Goal: Contribute content: Add original content to the website for others to see

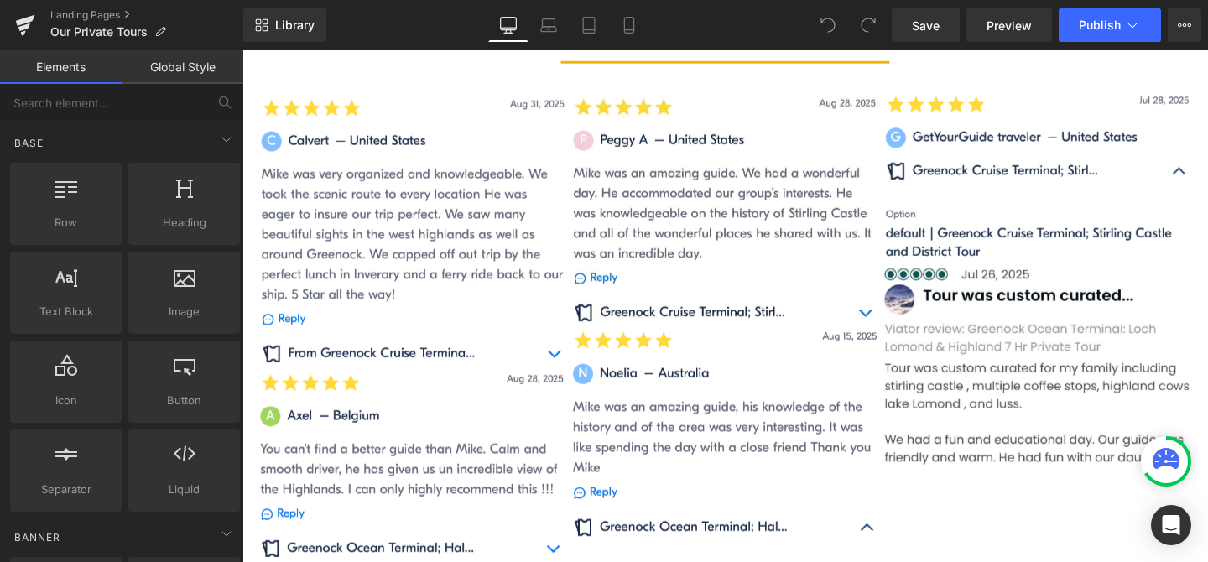
scroll to position [1559, 0]
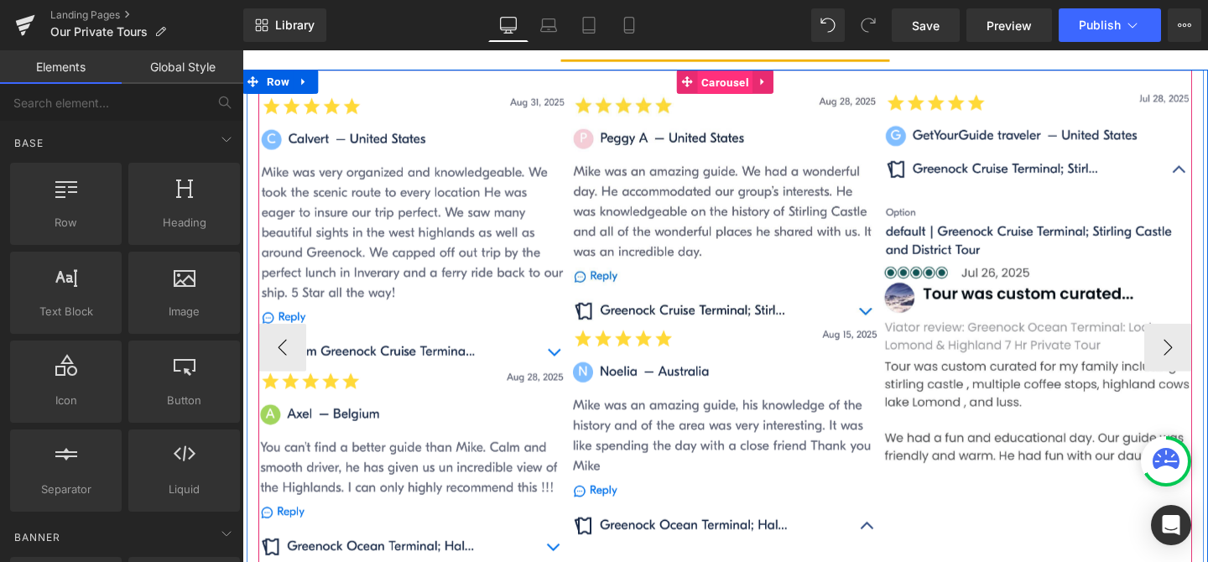
click at [751, 82] on span "Carousel" at bounding box center [749, 83] width 58 height 25
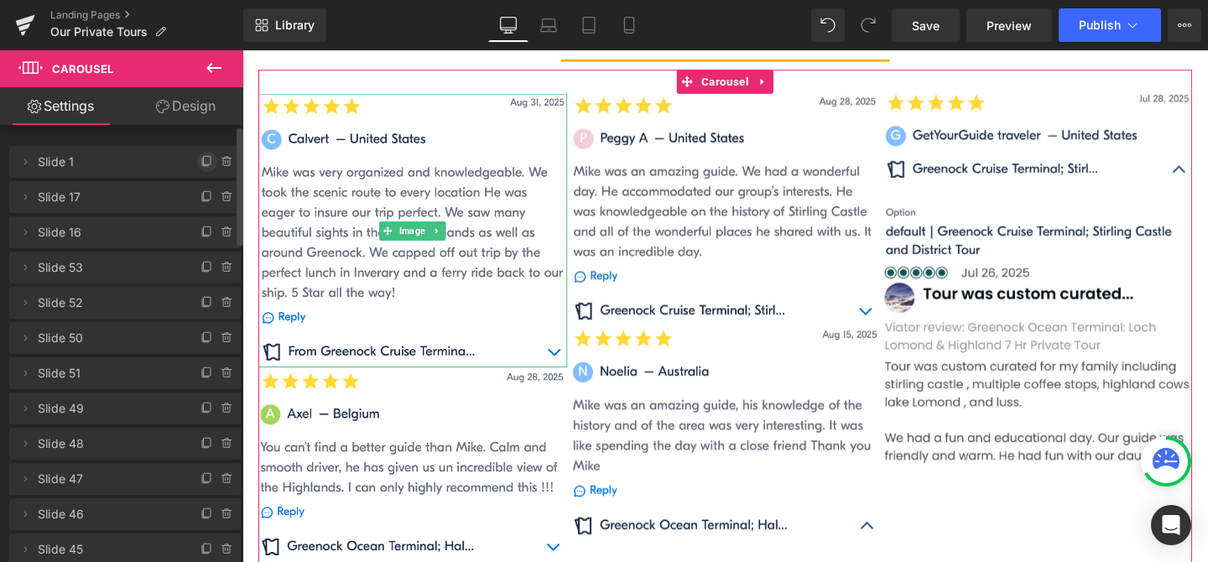
click at [200, 163] on icon at bounding box center [206, 161] width 13 height 13
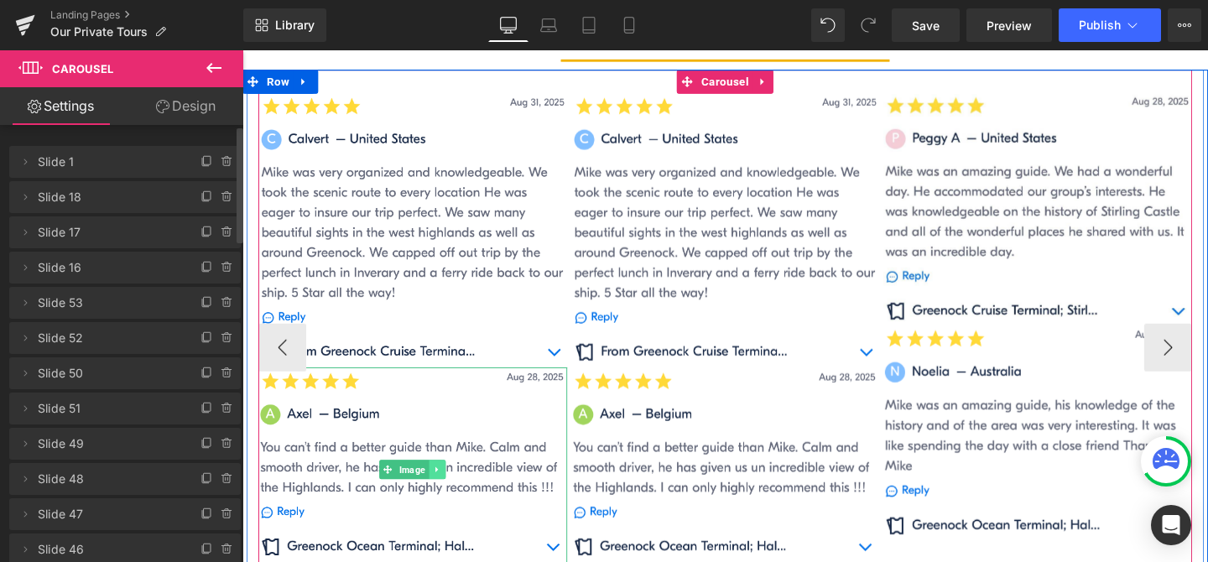
click at [450, 492] on icon at bounding box center [447, 491] width 9 height 10
click at [458, 490] on icon at bounding box center [455, 490] width 9 height 9
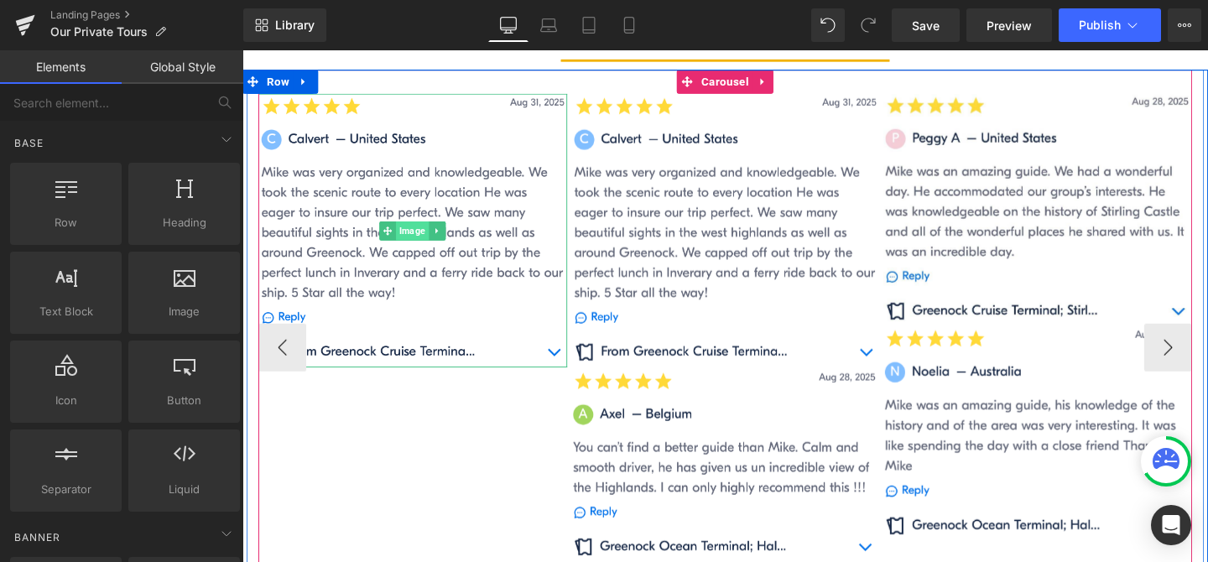
click at [416, 237] on span "Image" at bounding box center [421, 240] width 34 height 20
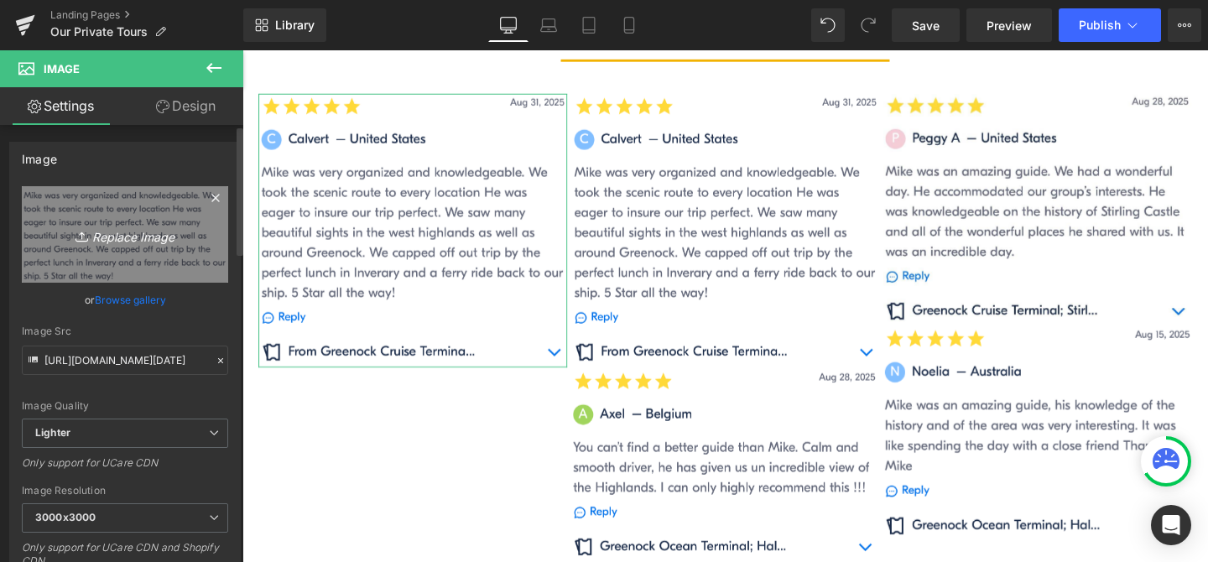
click at [143, 240] on icon "Replace Image" at bounding box center [125, 234] width 134 height 21
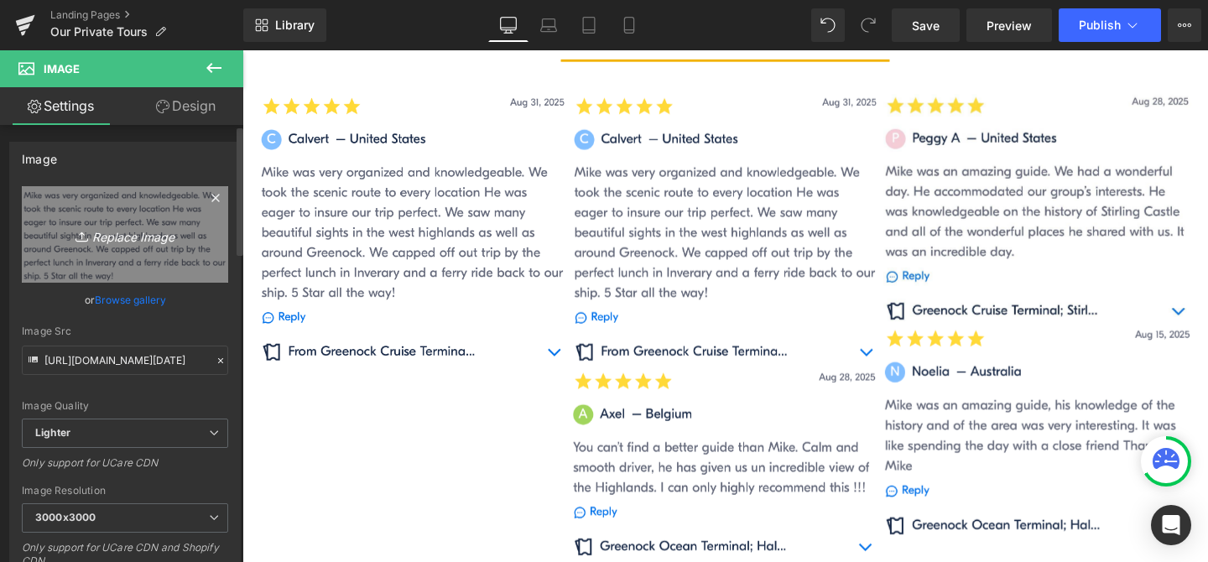
type input "C:\fakepath\2025Sep16.PNG"
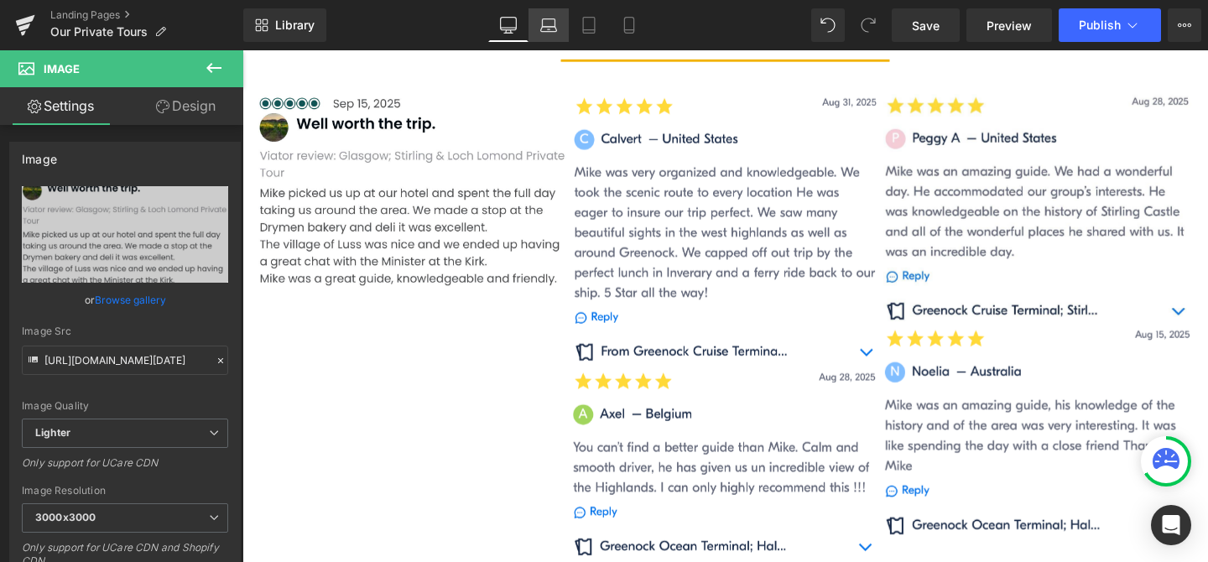
click at [550, 29] on icon at bounding box center [548, 25] width 17 height 17
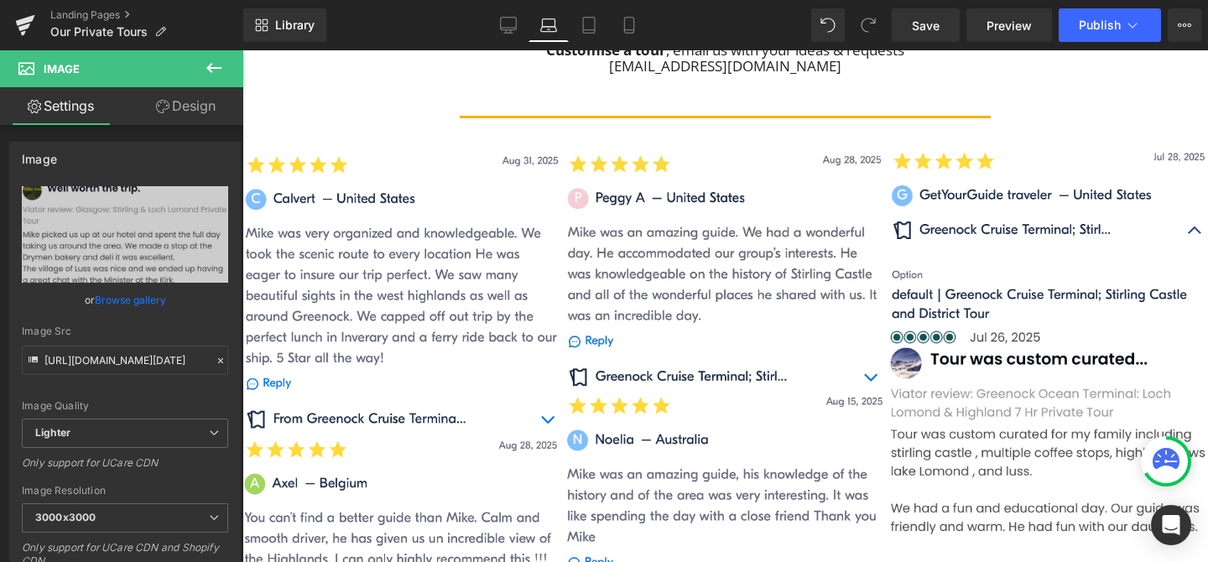
scroll to position [1505, 0]
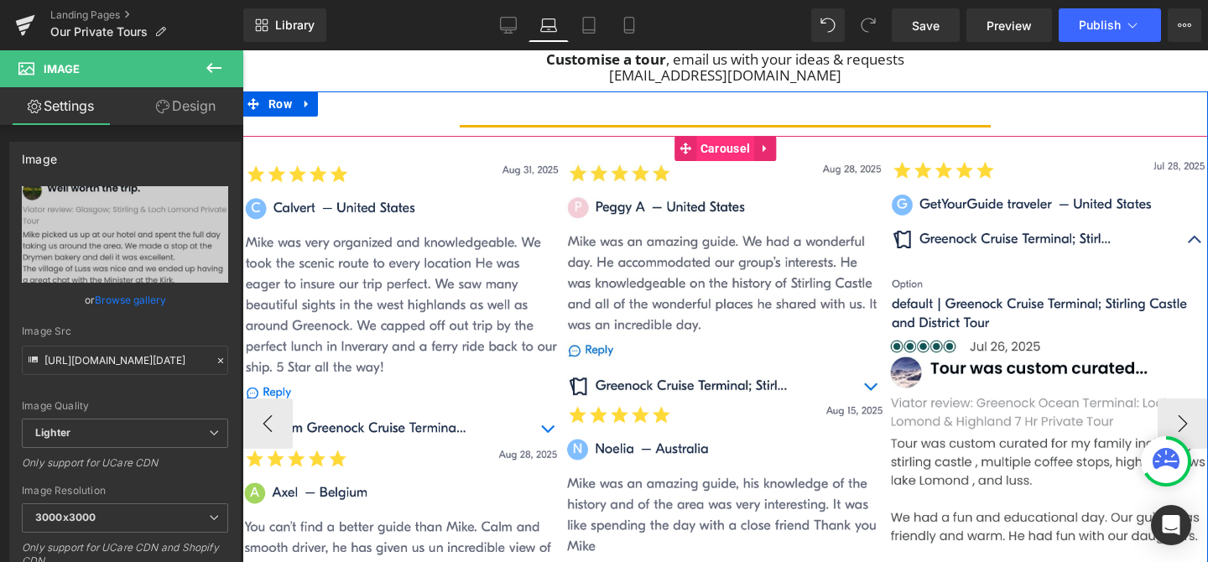
click at [718, 146] on span "Carousel" at bounding box center [725, 148] width 58 height 25
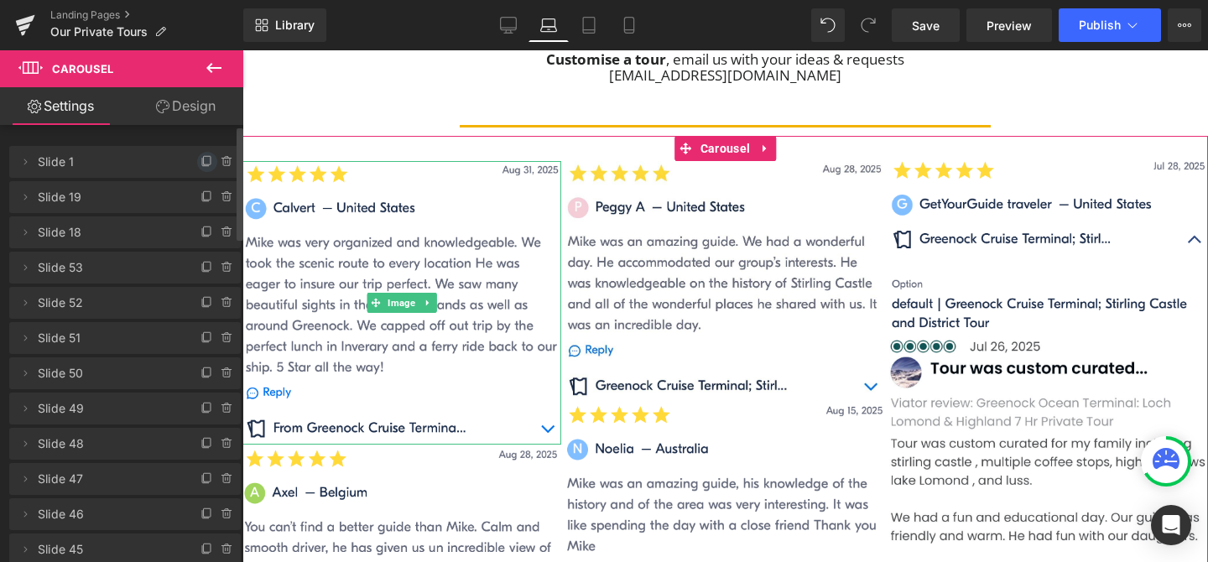
click at [204, 162] on icon at bounding box center [207, 160] width 7 height 8
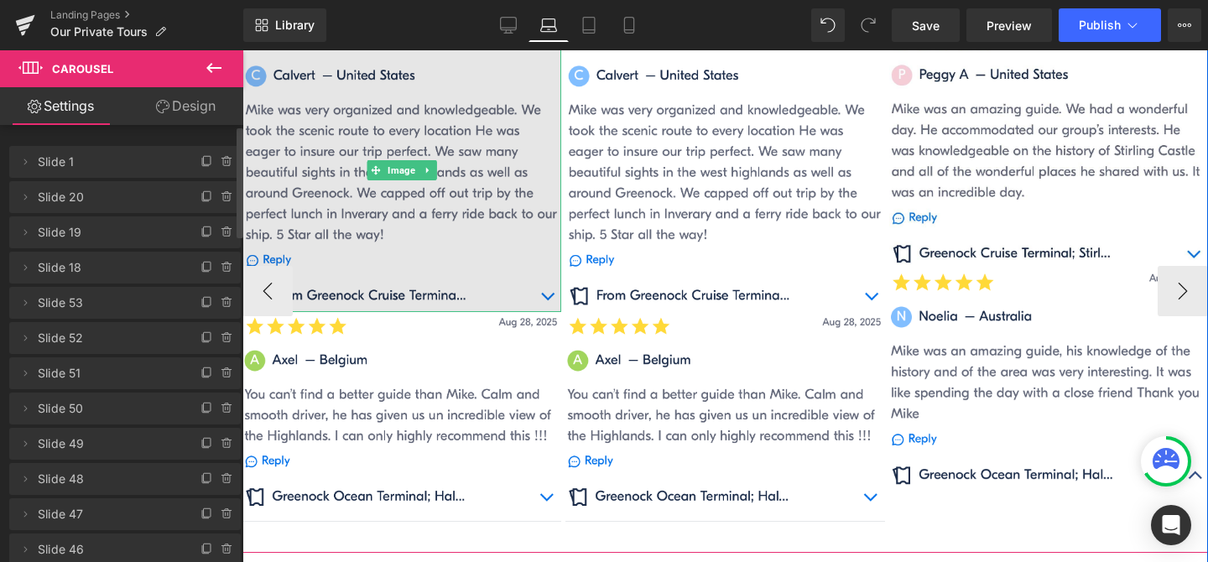
scroll to position [1643, 0]
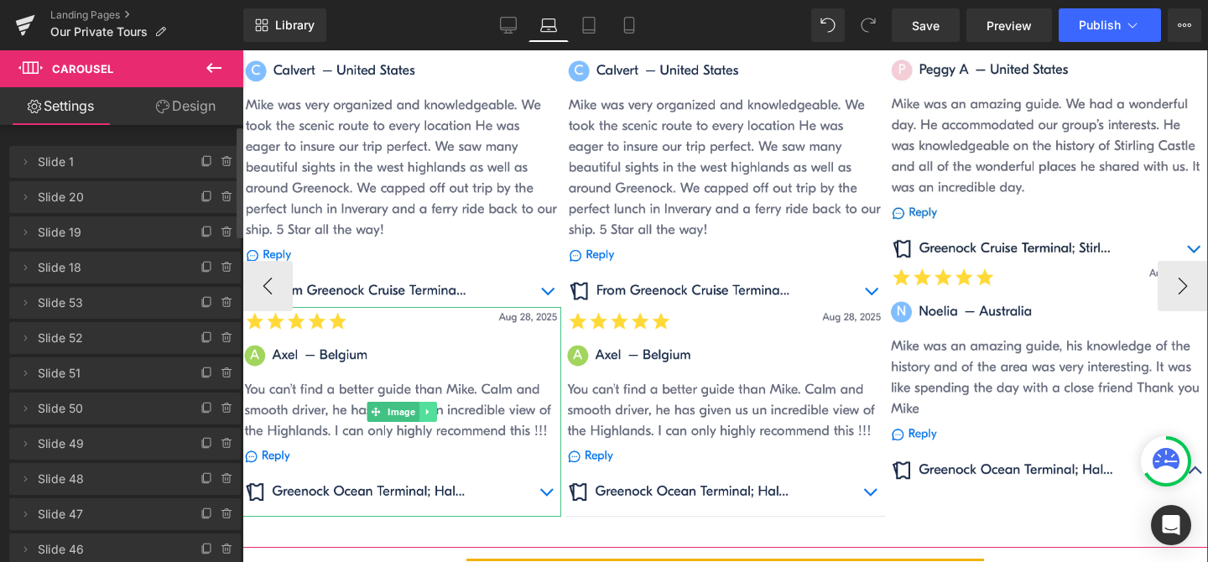
click at [426, 407] on icon at bounding box center [428, 412] width 9 height 10
click at [436, 413] on icon at bounding box center [436, 411] width 9 height 9
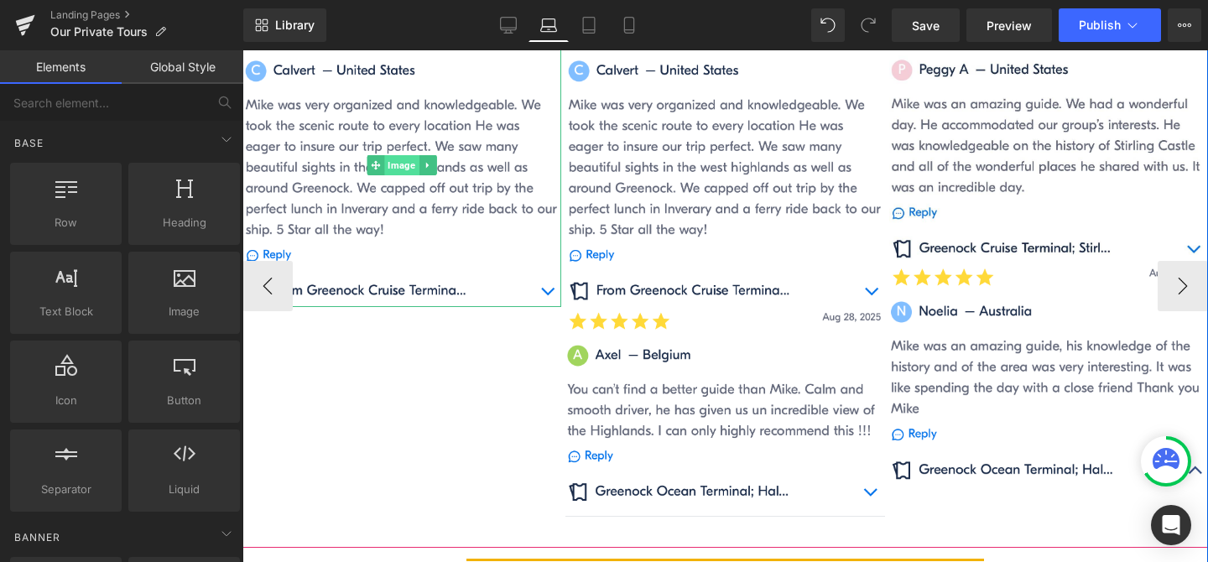
click at [403, 161] on span "Image" at bounding box center [402, 165] width 34 height 20
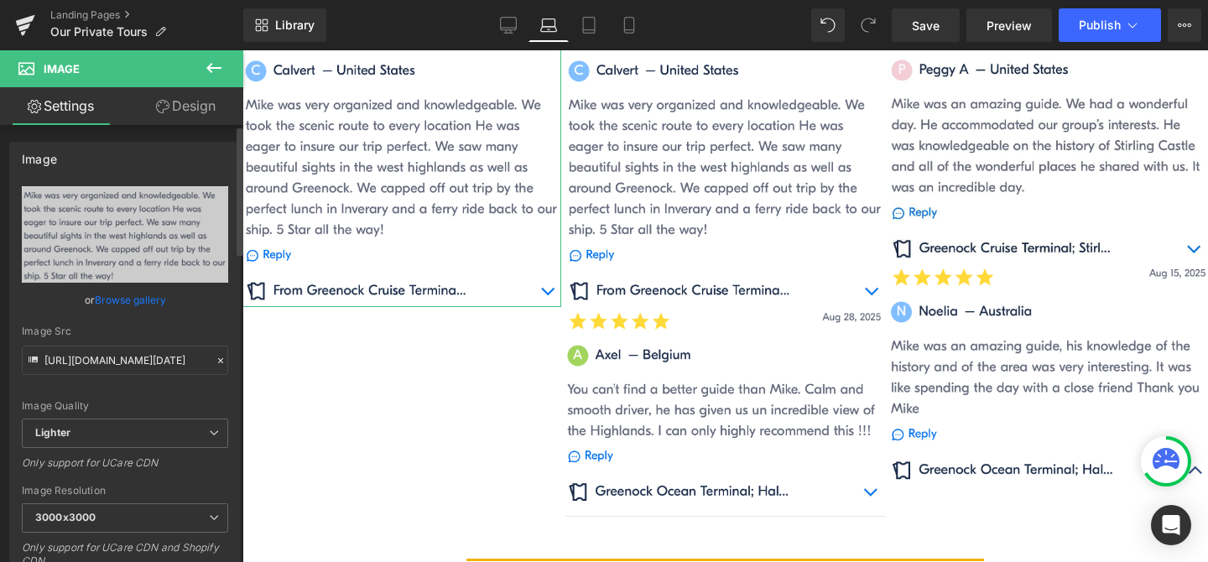
click at [129, 299] on link "Browse gallery" at bounding box center [130, 299] width 71 height 29
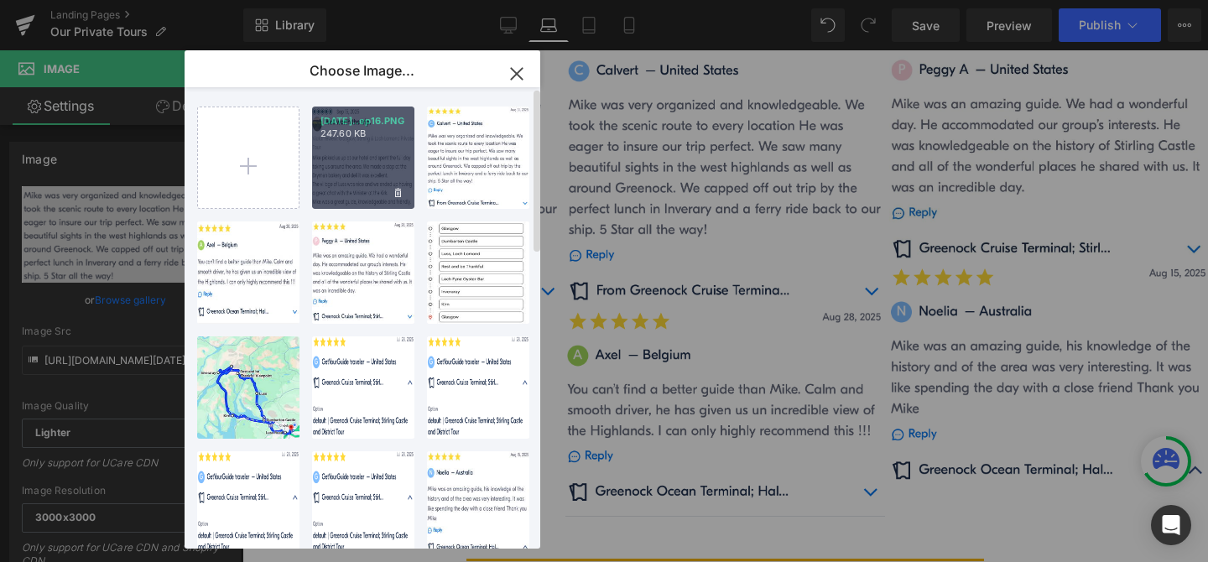
click at [377, 150] on div "[DATE]..ep16.PNG 247.60 KB" at bounding box center [363, 158] width 102 height 102
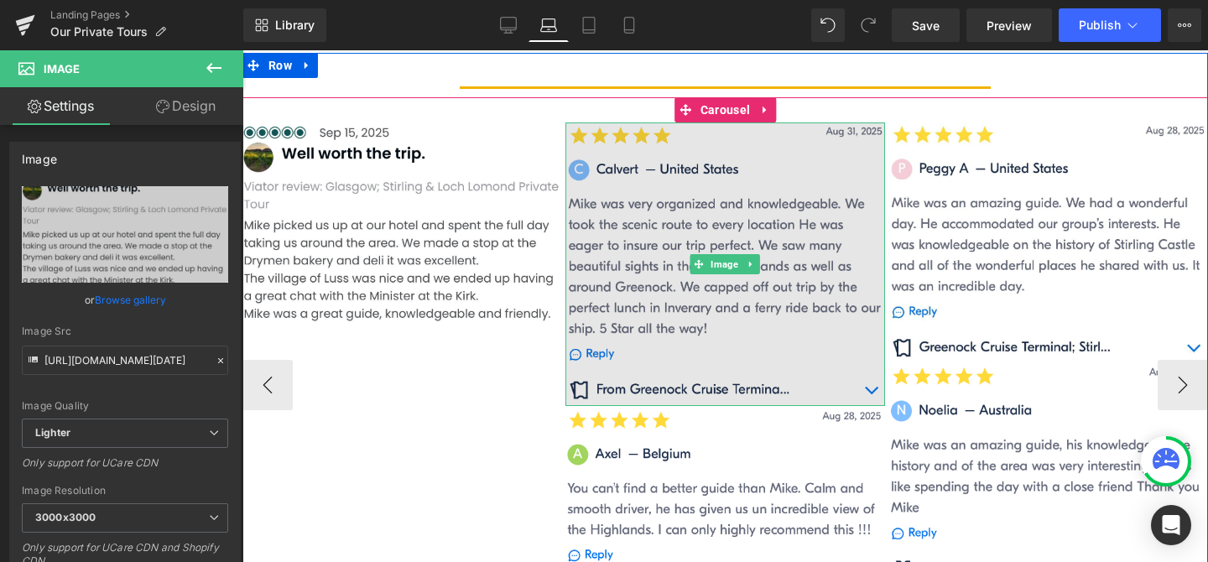
scroll to position [1536, 0]
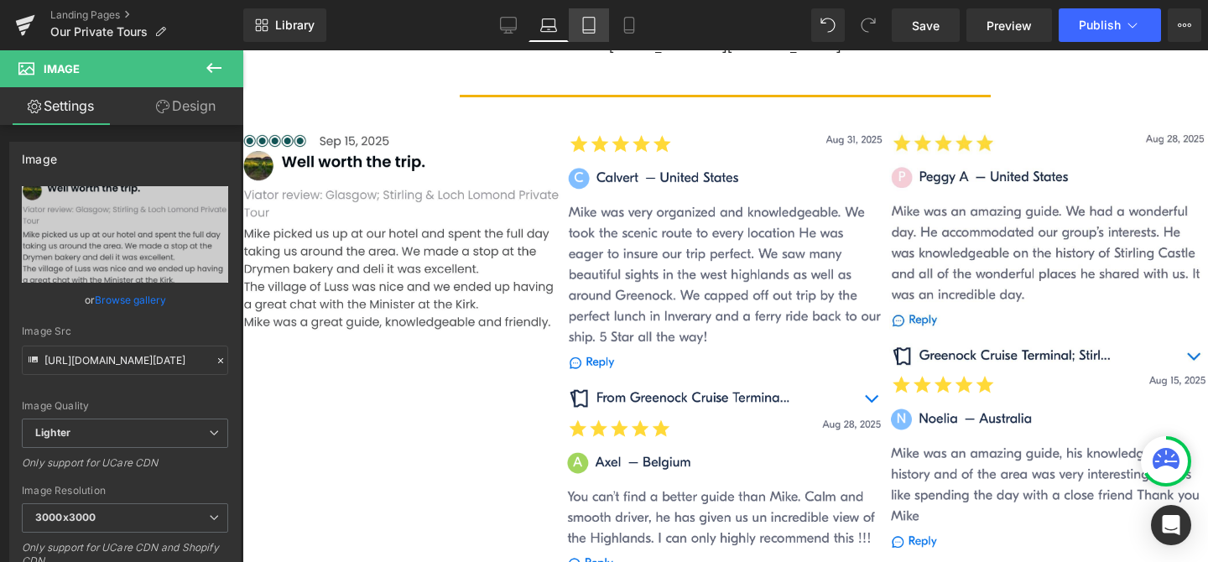
click at [586, 21] on icon at bounding box center [588, 25] width 17 height 17
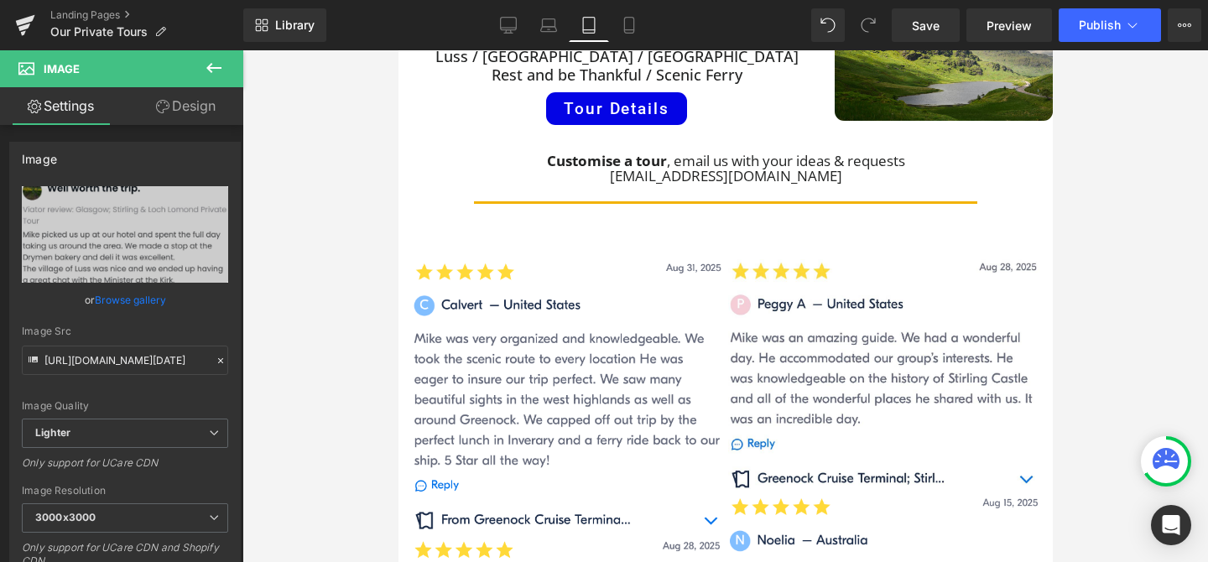
scroll to position [1187, 0]
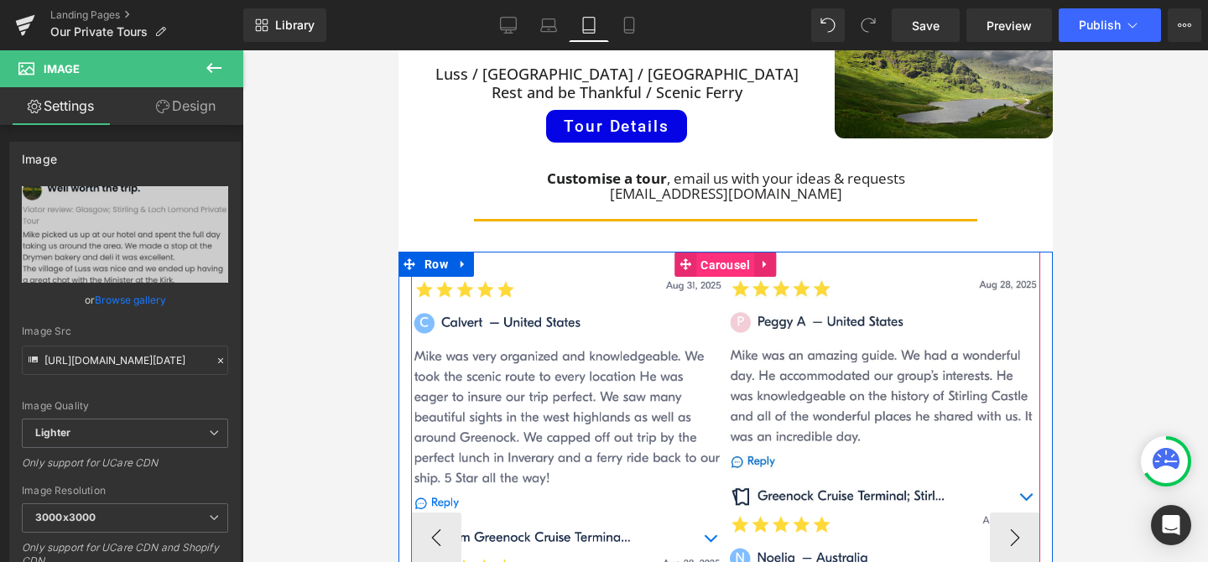
click at [731, 252] on span "Carousel" at bounding box center [724, 264] width 58 height 25
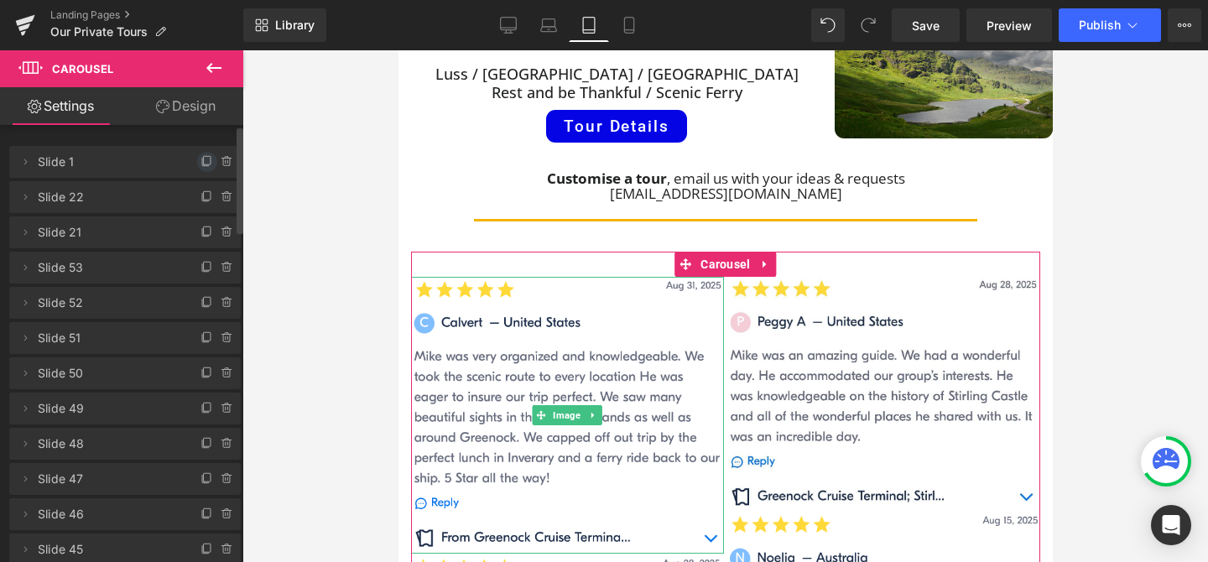
click at [200, 161] on icon at bounding box center [206, 161] width 13 height 13
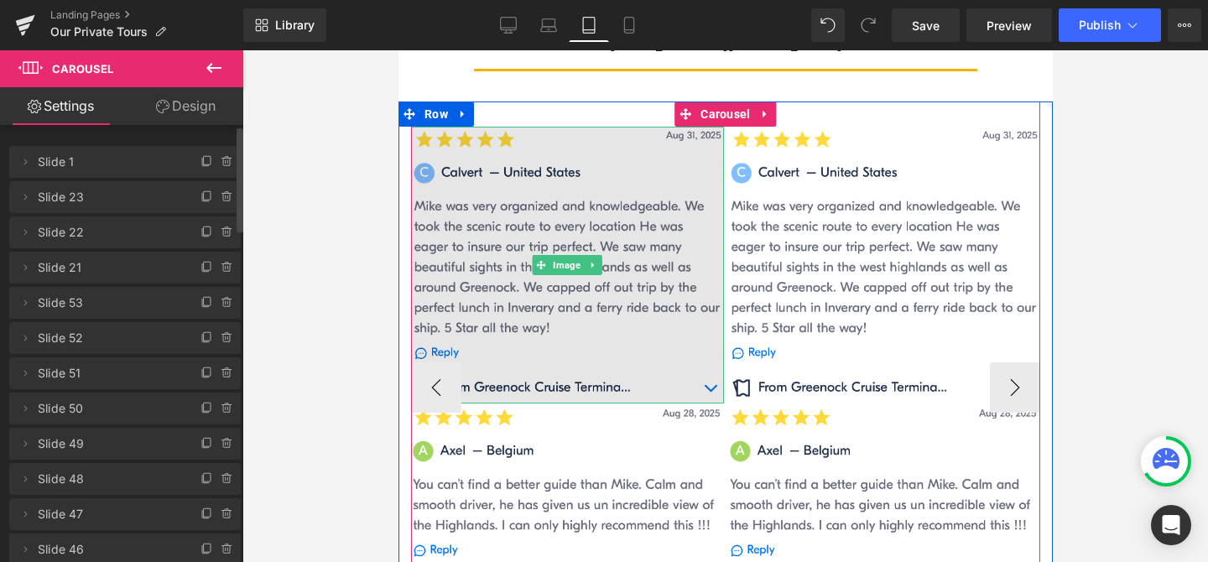
scroll to position [1350, 0]
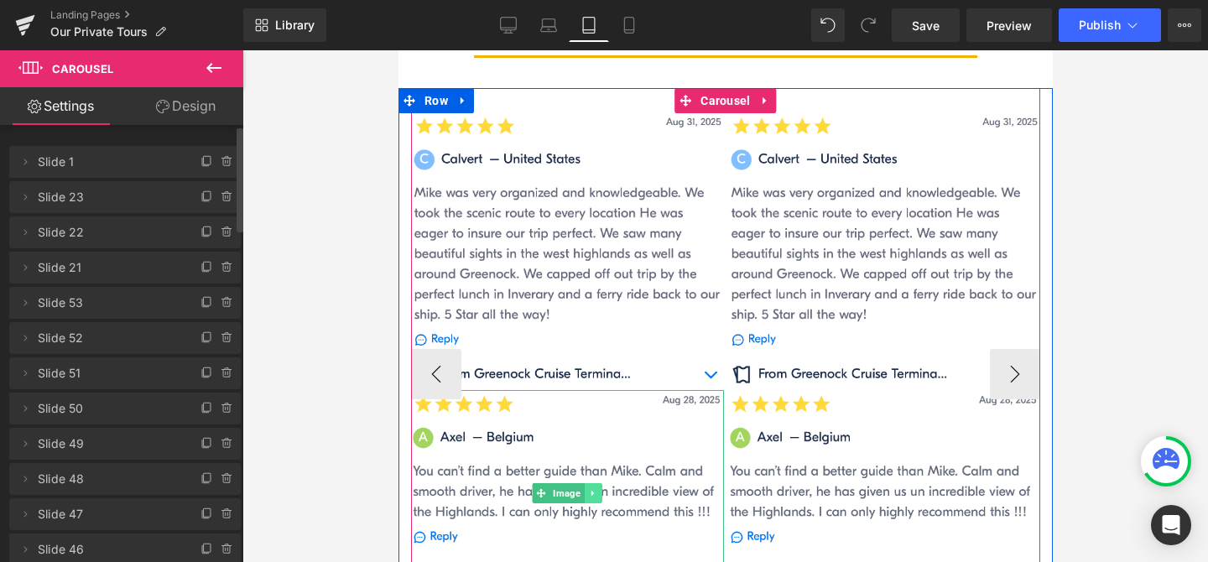
click at [595, 488] on icon at bounding box center [592, 493] width 9 height 10
click at [600, 488] on icon at bounding box center [600, 492] width 9 height 9
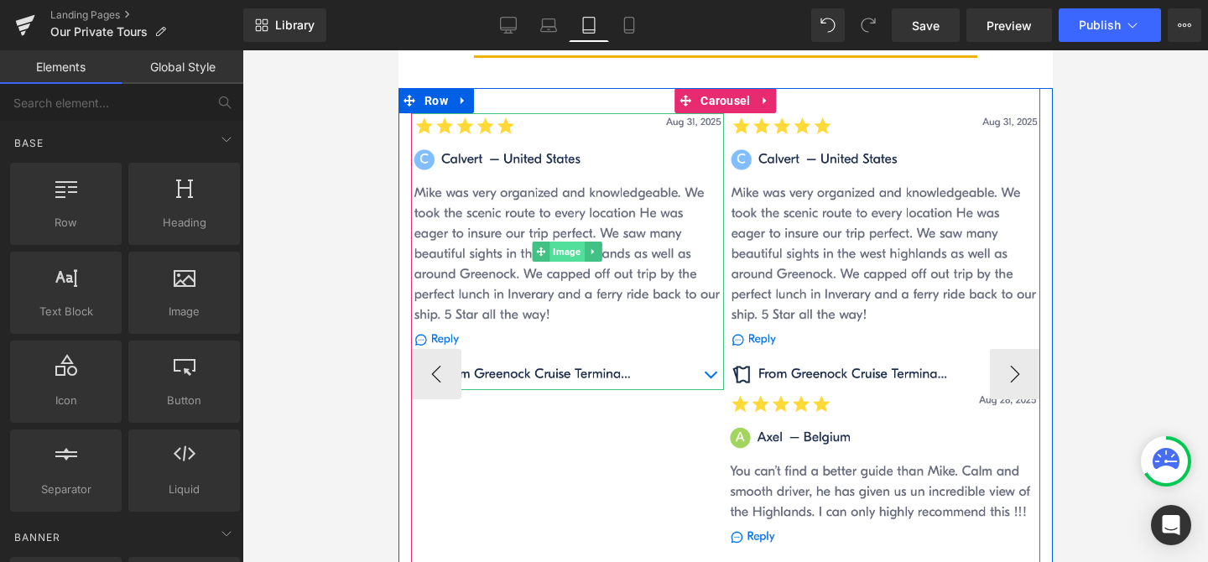
click at [569, 242] on span "Image" at bounding box center [566, 252] width 34 height 20
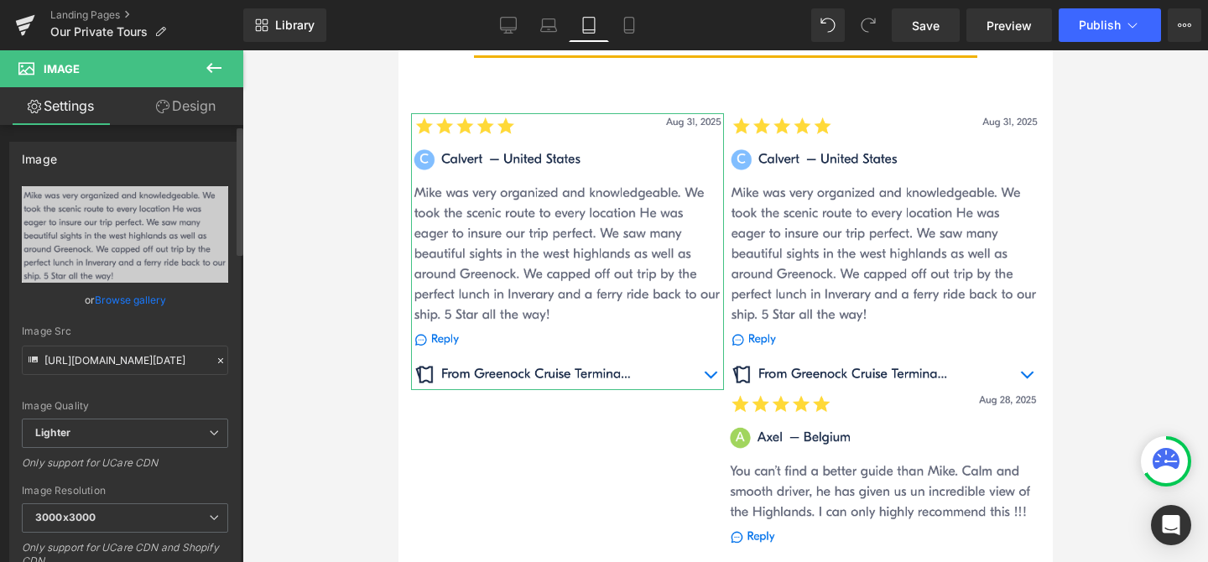
click at [140, 298] on link "Browse gallery" at bounding box center [130, 299] width 71 height 29
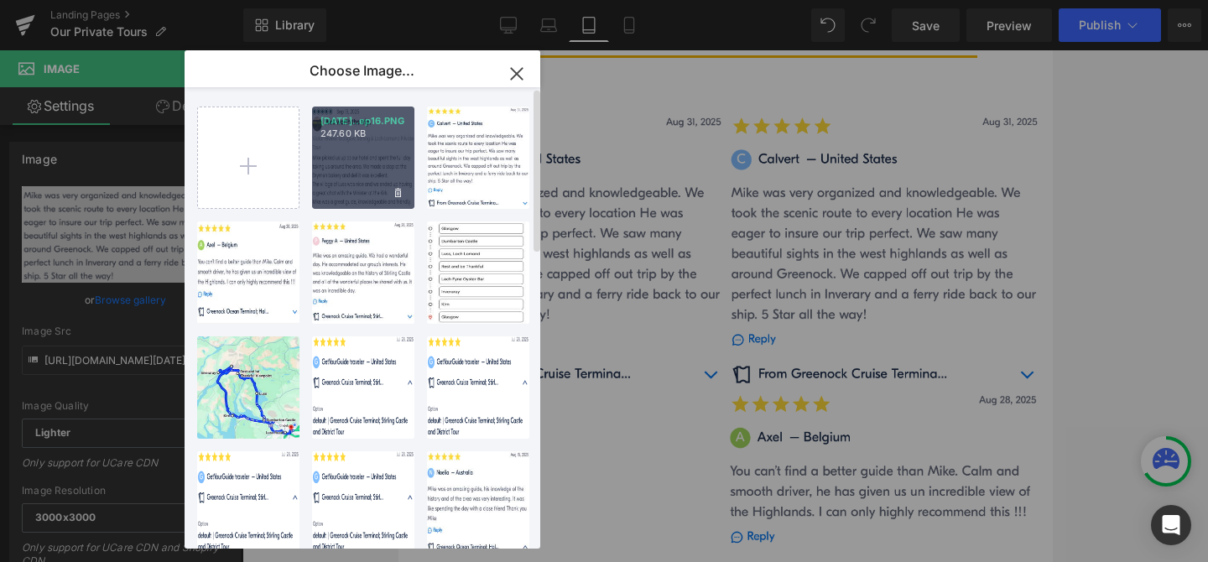
click at [353, 177] on div "[DATE]..ep16.PNG 247.60 KB" at bounding box center [363, 158] width 102 height 102
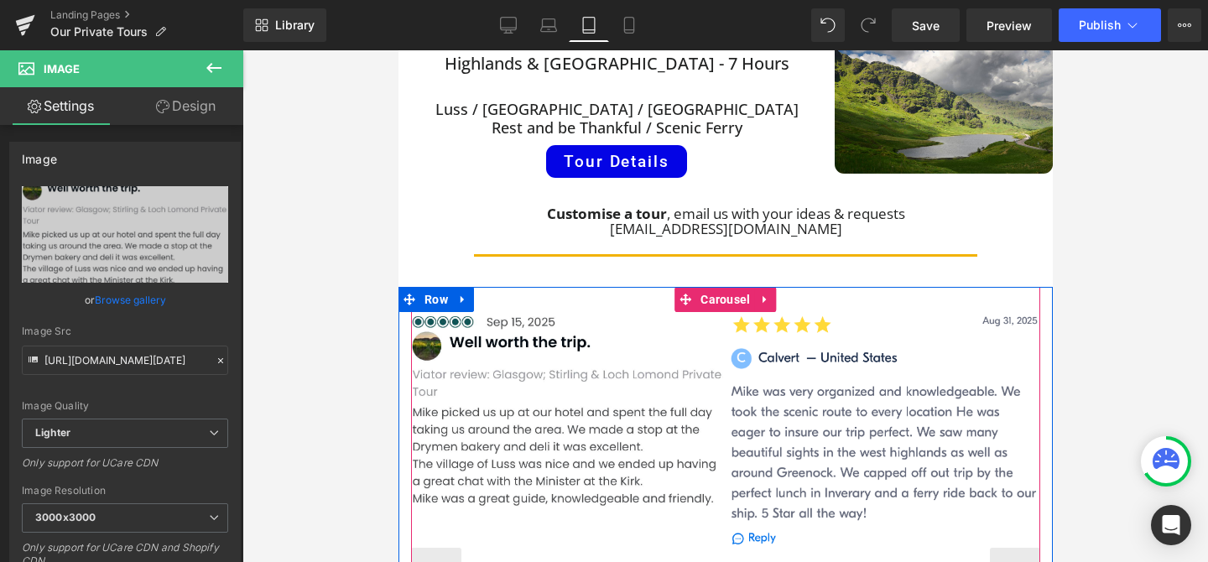
scroll to position [1130, 0]
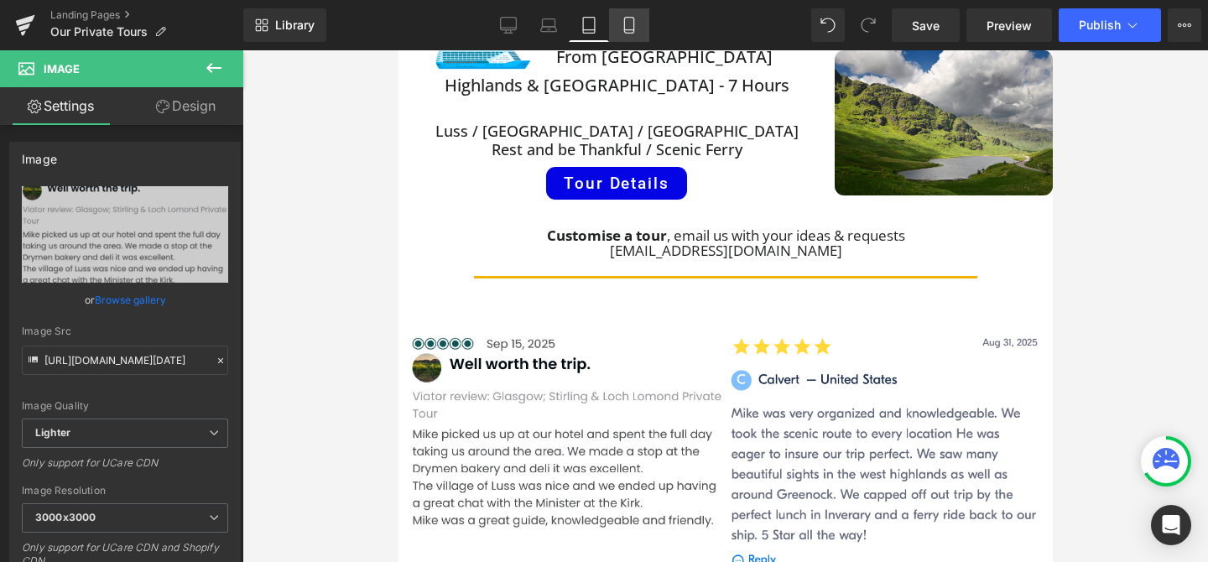
click at [631, 28] on icon at bounding box center [629, 25] width 17 height 17
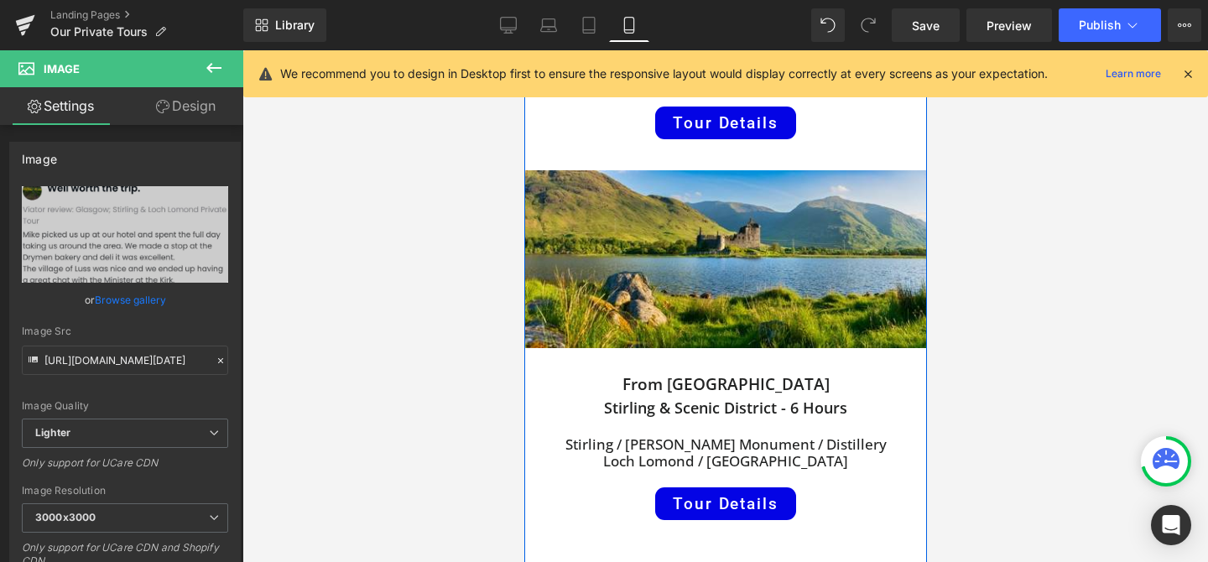
scroll to position [788, 0]
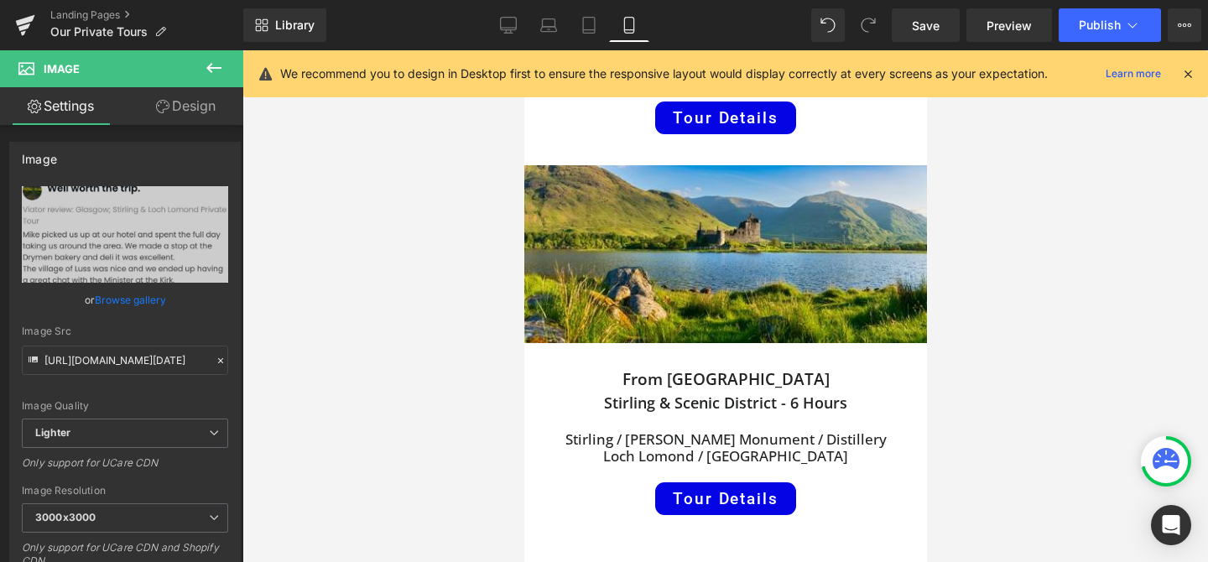
click at [1184, 76] on icon at bounding box center [1187, 73] width 15 height 15
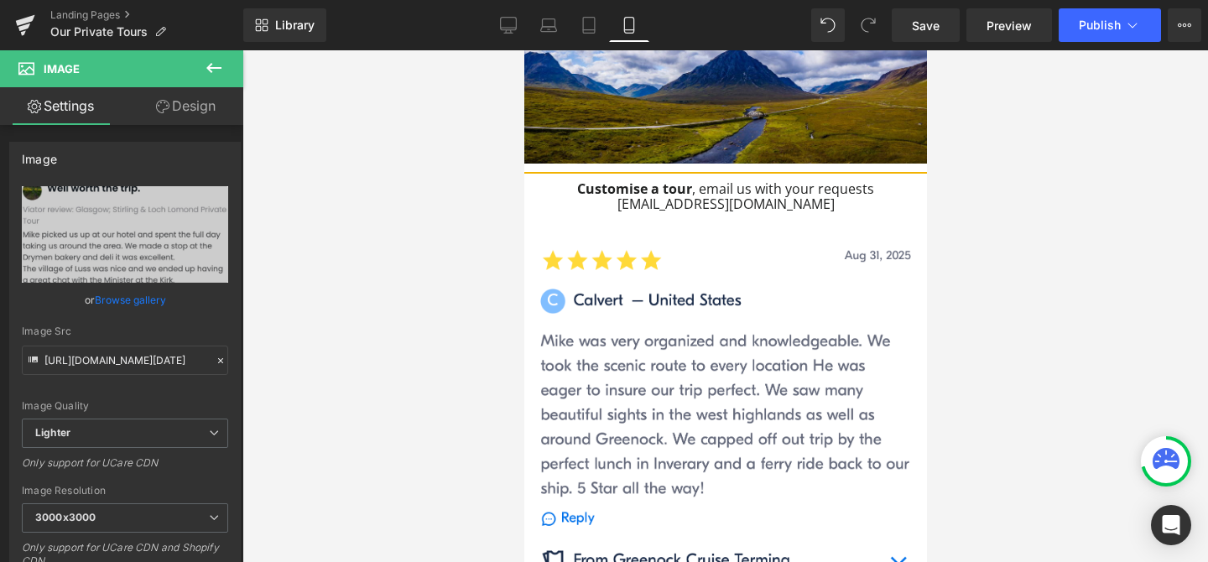
scroll to position [1517, 0]
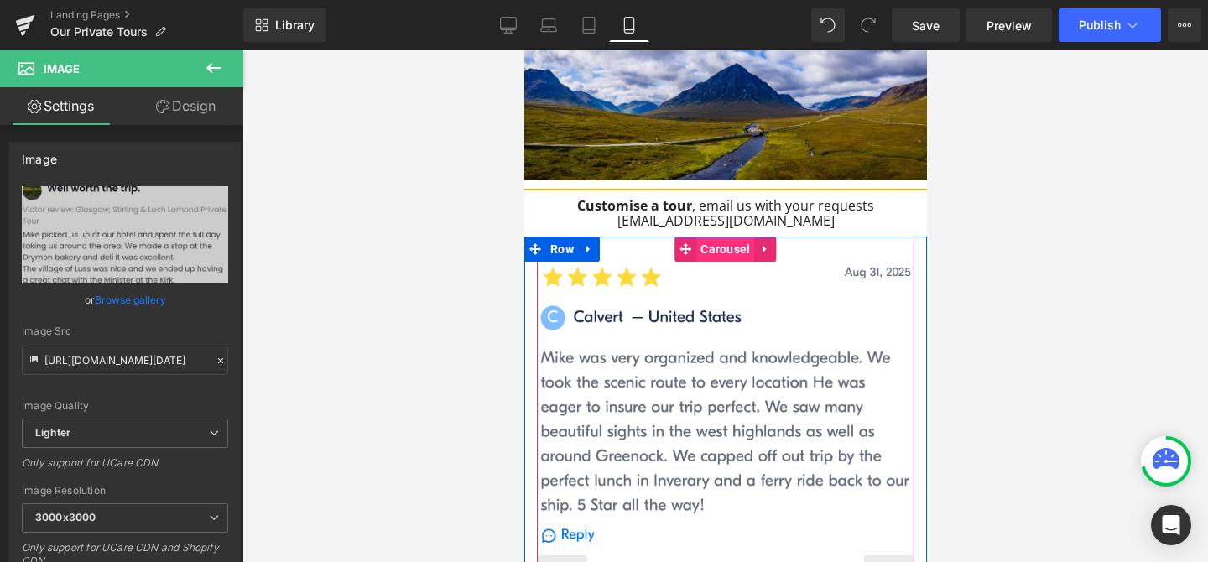
click at [723, 237] on span "Carousel" at bounding box center [724, 249] width 58 height 25
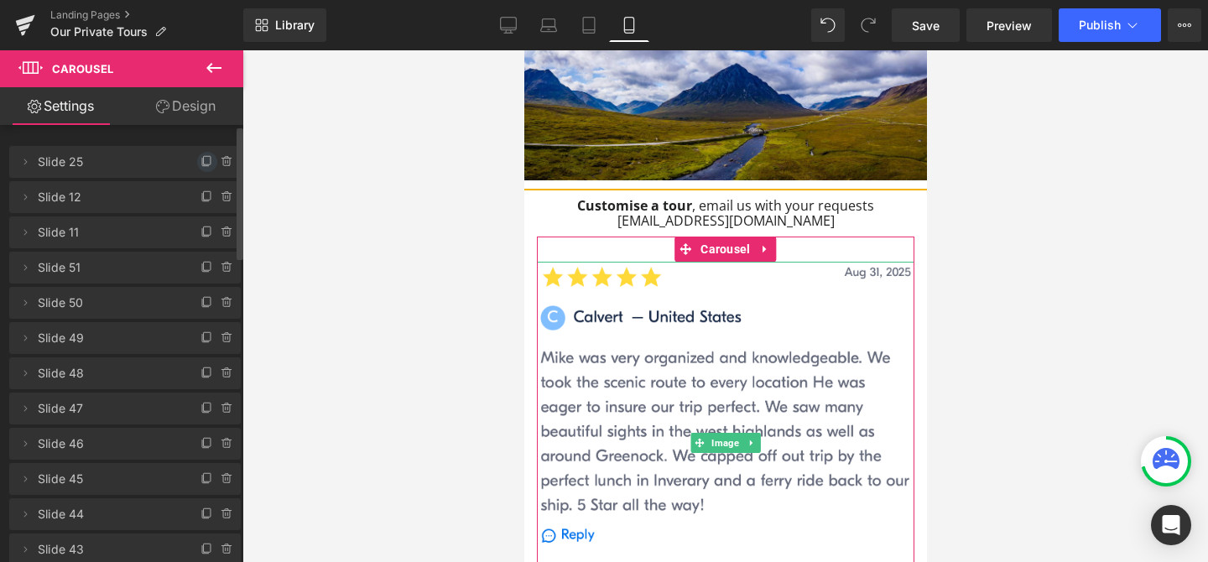
click at [201, 153] on span at bounding box center [207, 162] width 20 height 20
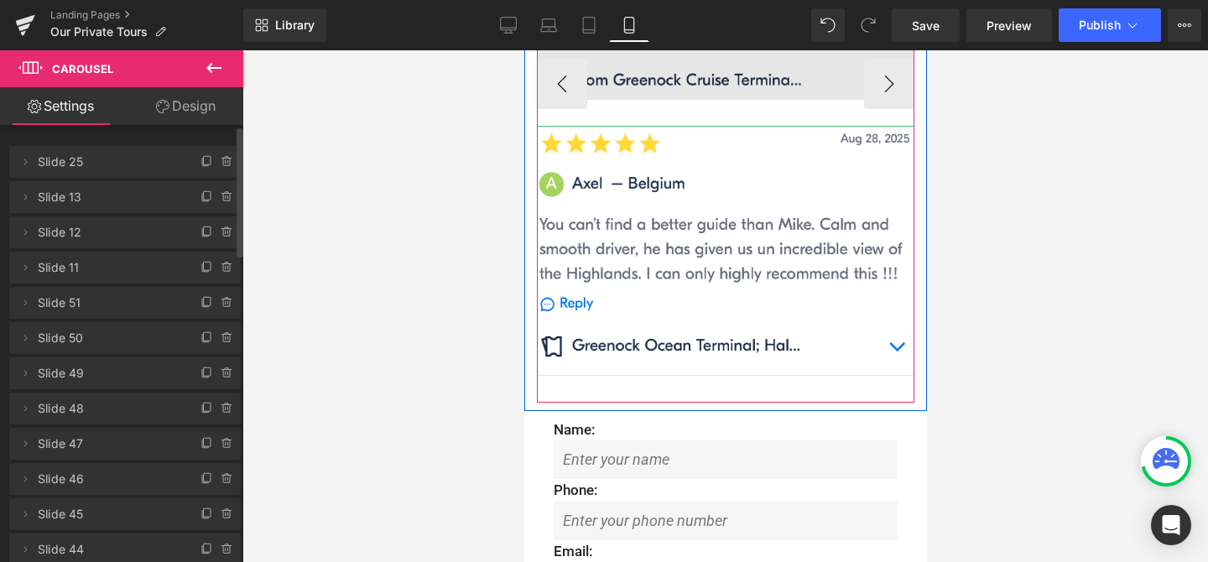
scroll to position [2077, 0]
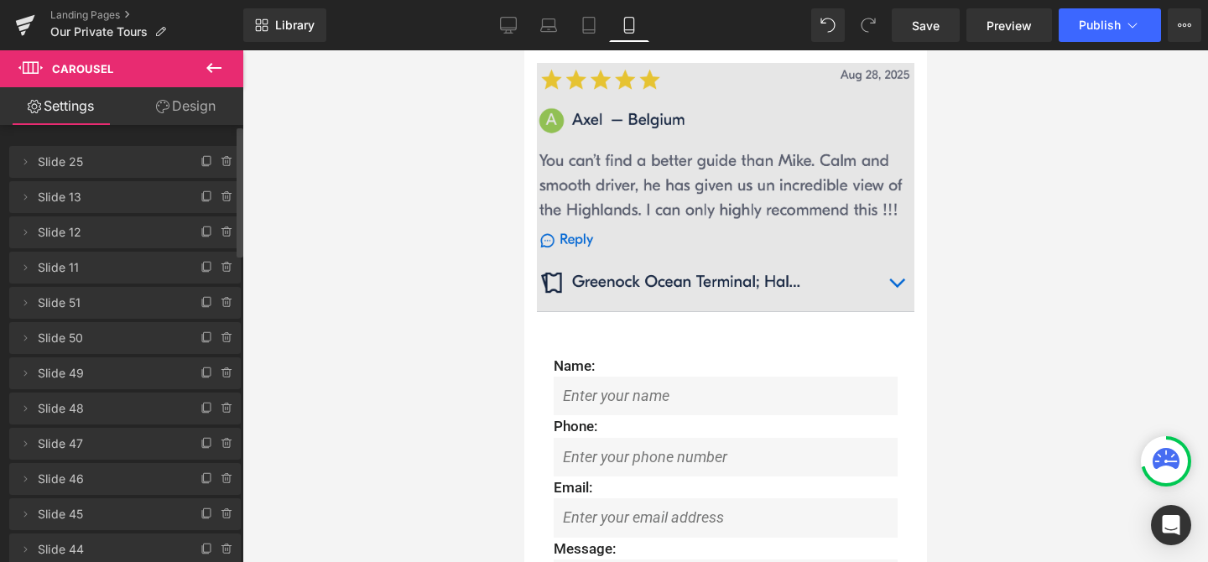
click at [735, 119] on img at bounding box center [724, 200] width 377 height 275
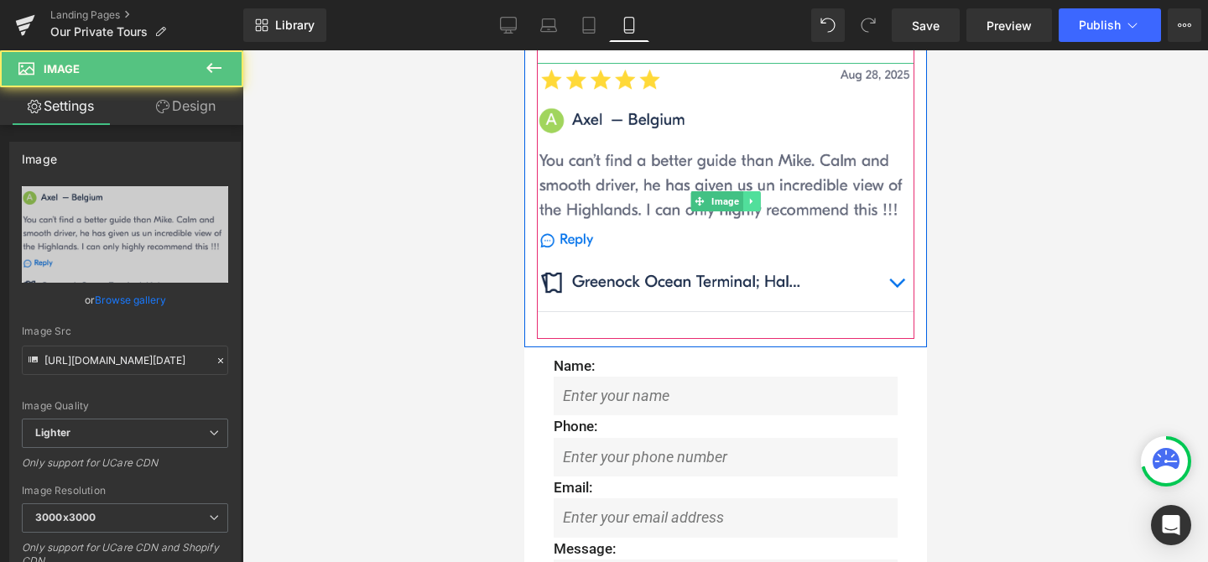
click at [753, 191] on link at bounding box center [751, 201] width 18 height 20
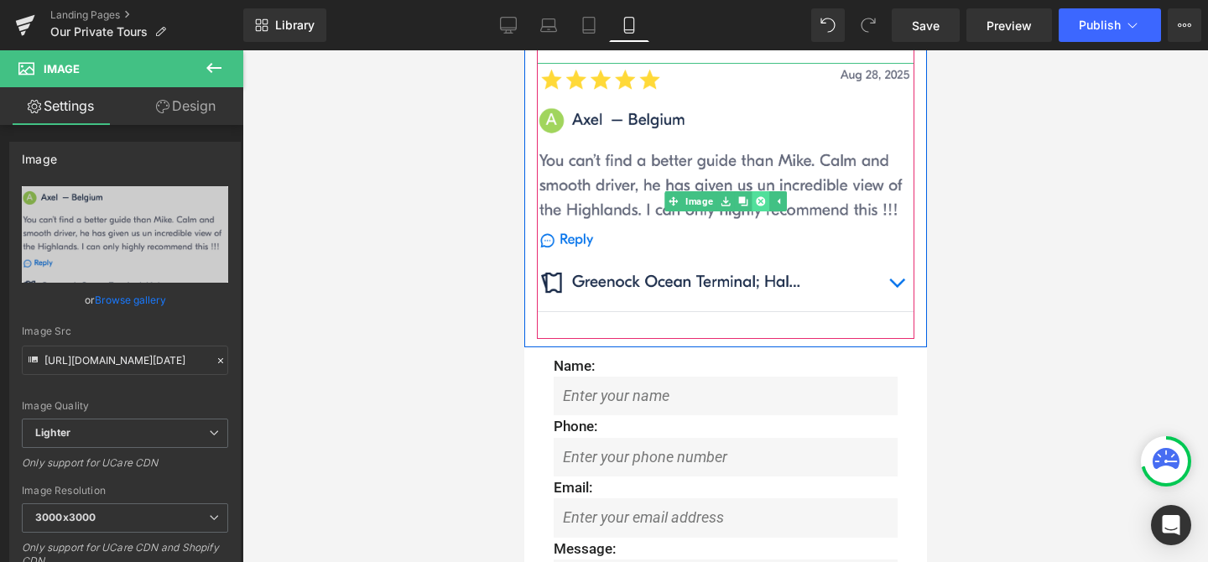
click at [758, 196] on icon at bounding box center [759, 200] width 9 height 9
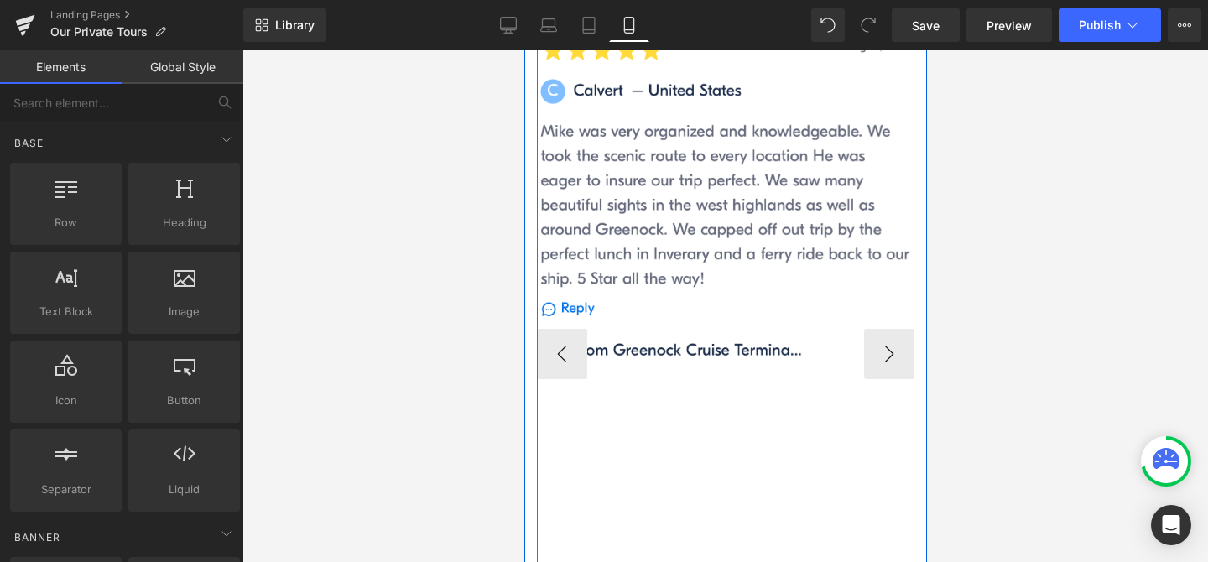
scroll to position [1735, 0]
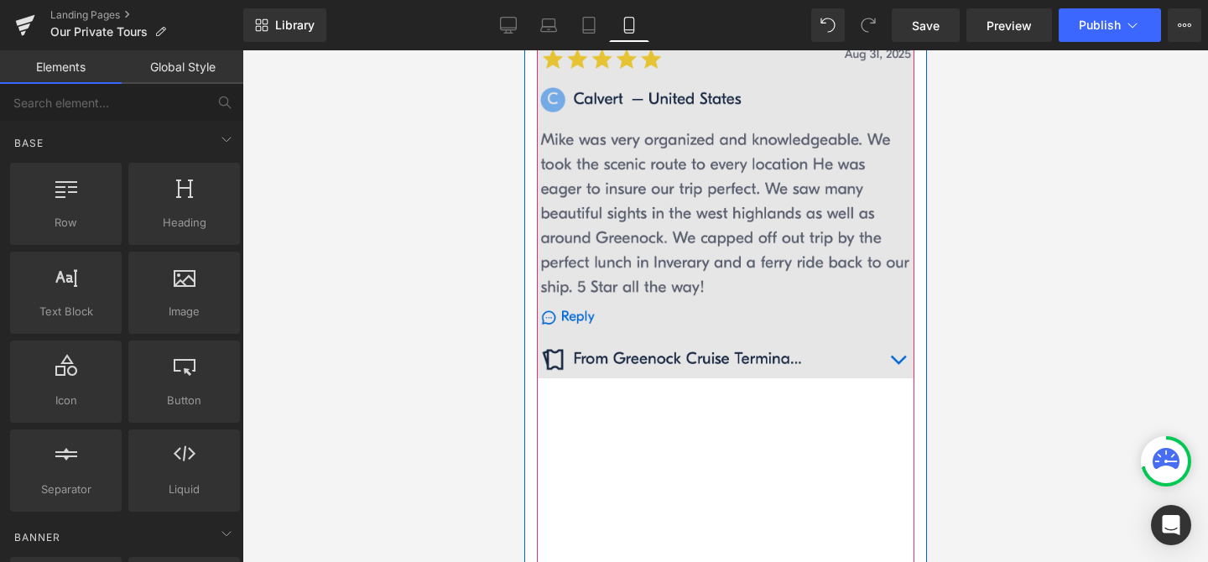
click at [699, 137] on img at bounding box center [724, 224] width 377 height 361
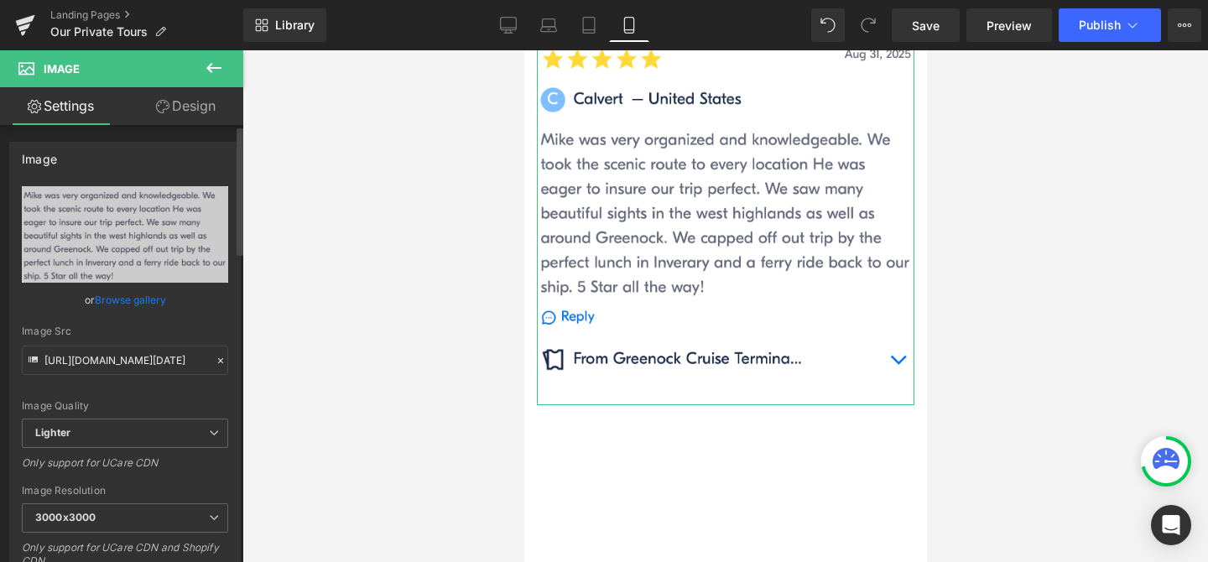
click at [101, 300] on link "Browse gallery" at bounding box center [130, 299] width 71 height 29
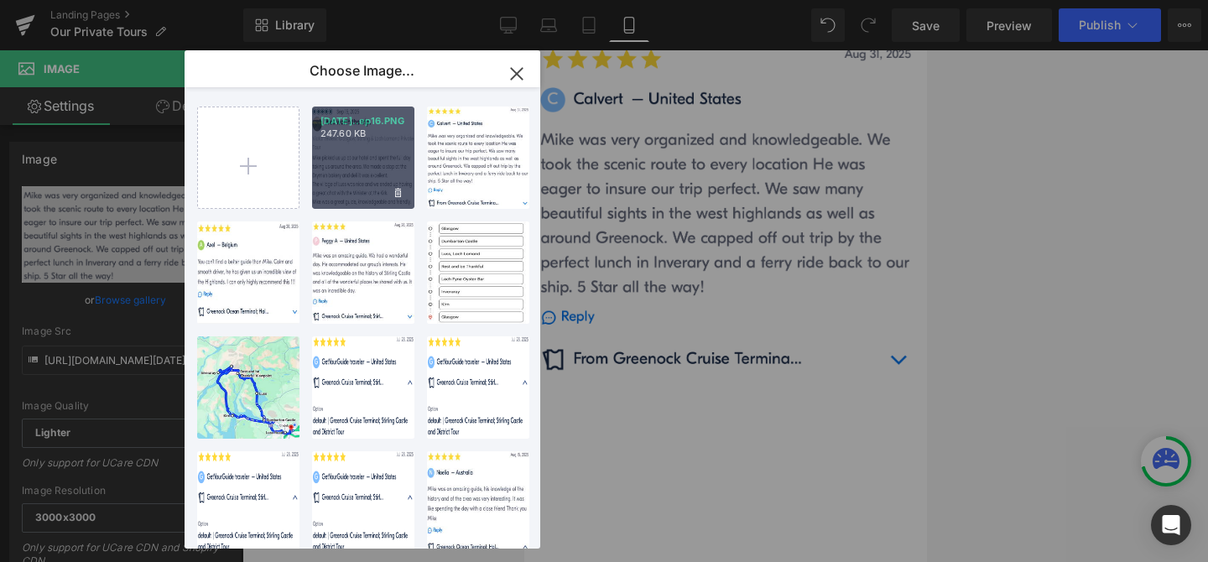
click at [369, 166] on div "[DATE]..ep16.PNG 247.60 KB" at bounding box center [363, 158] width 102 height 102
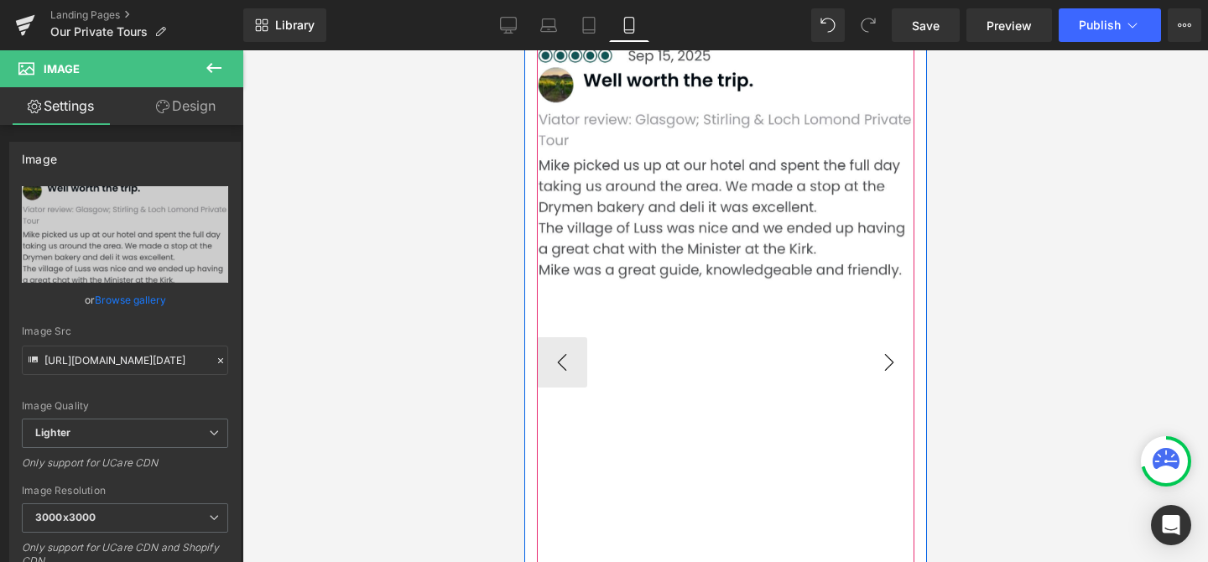
click at [891, 337] on button "›" at bounding box center [888, 362] width 50 height 50
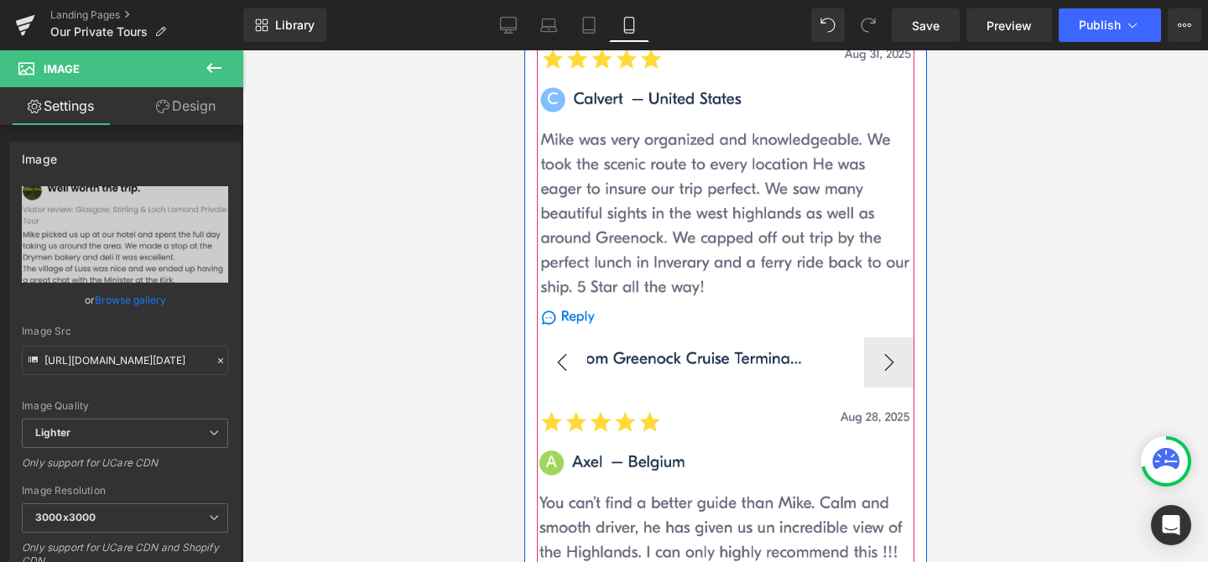
click at [559, 337] on button "‹" at bounding box center [561, 362] width 50 height 50
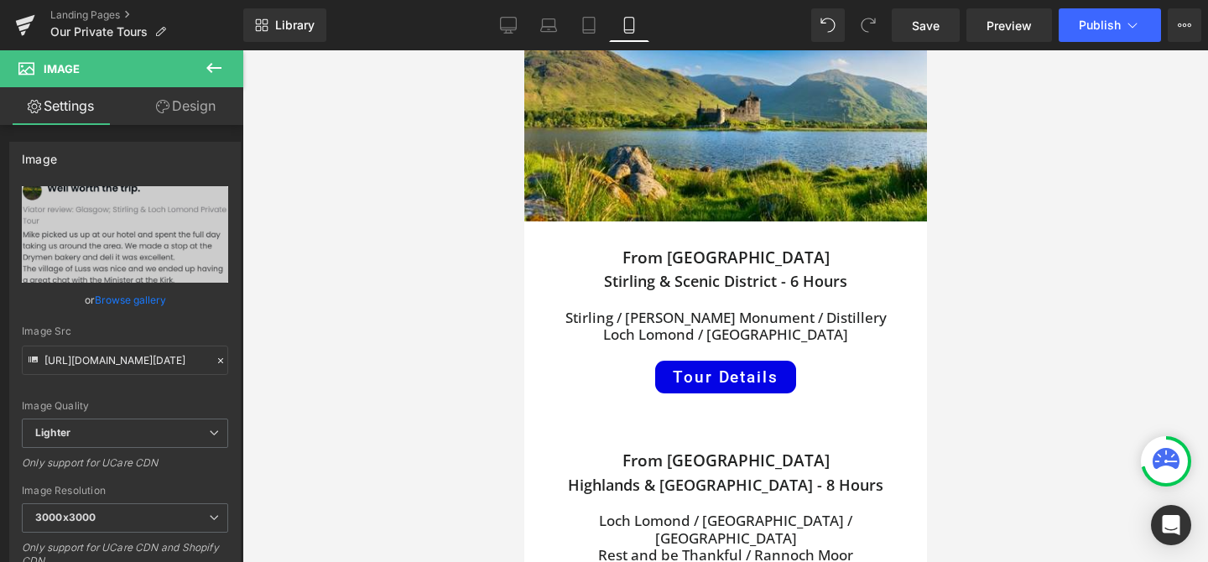
scroll to position [840, 0]
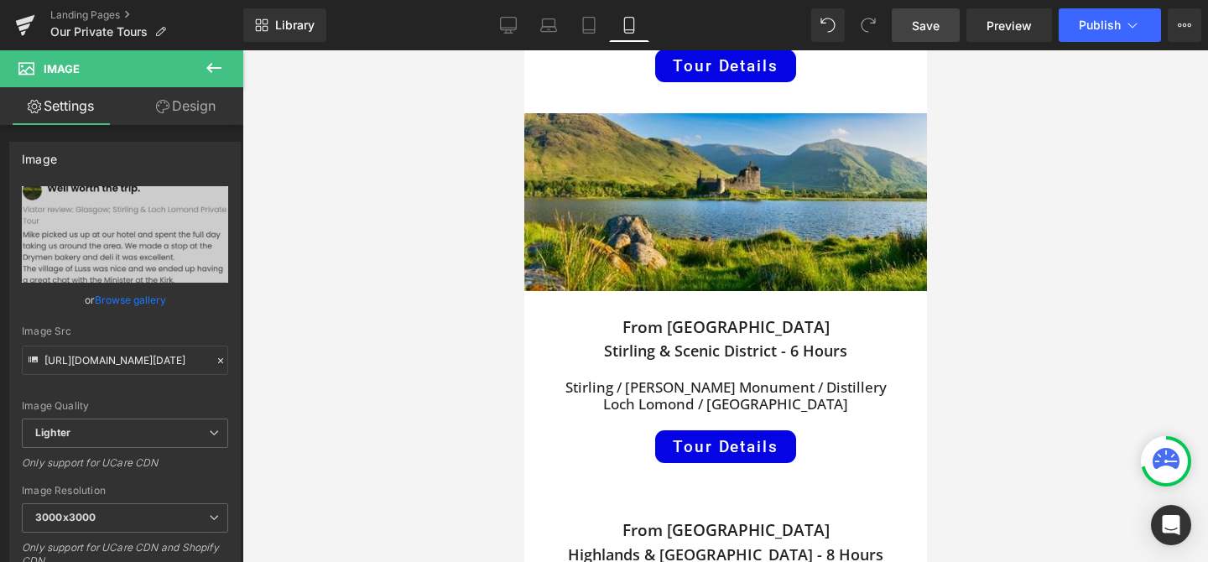
click at [923, 25] on span "Save" at bounding box center [926, 26] width 28 height 18
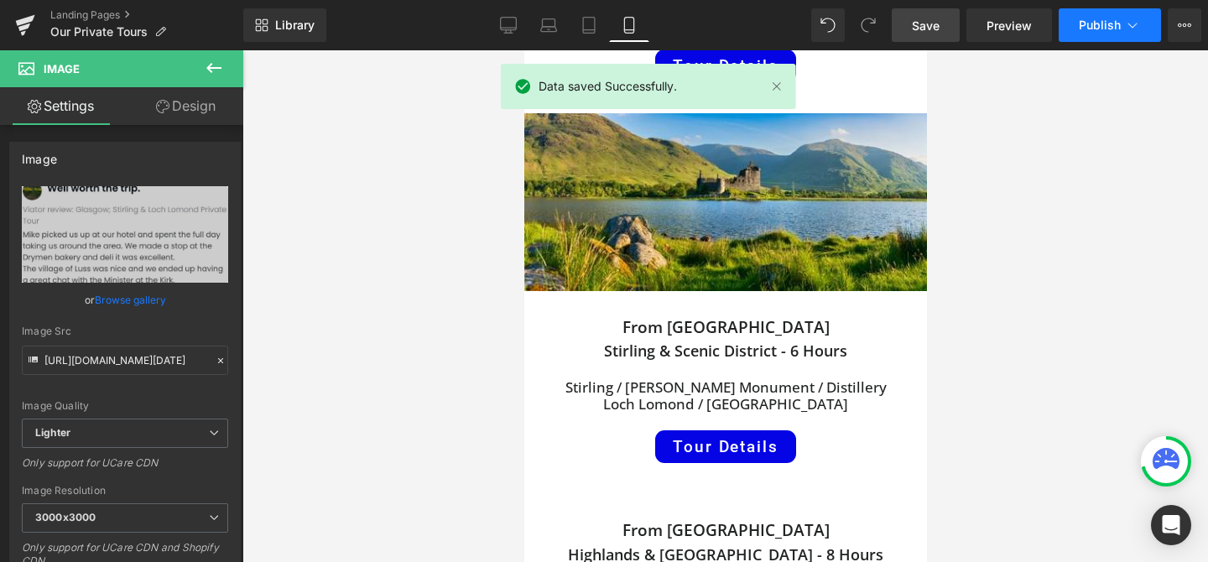
click at [1125, 24] on icon at bounding box center [1132, 25] width 17 height 17
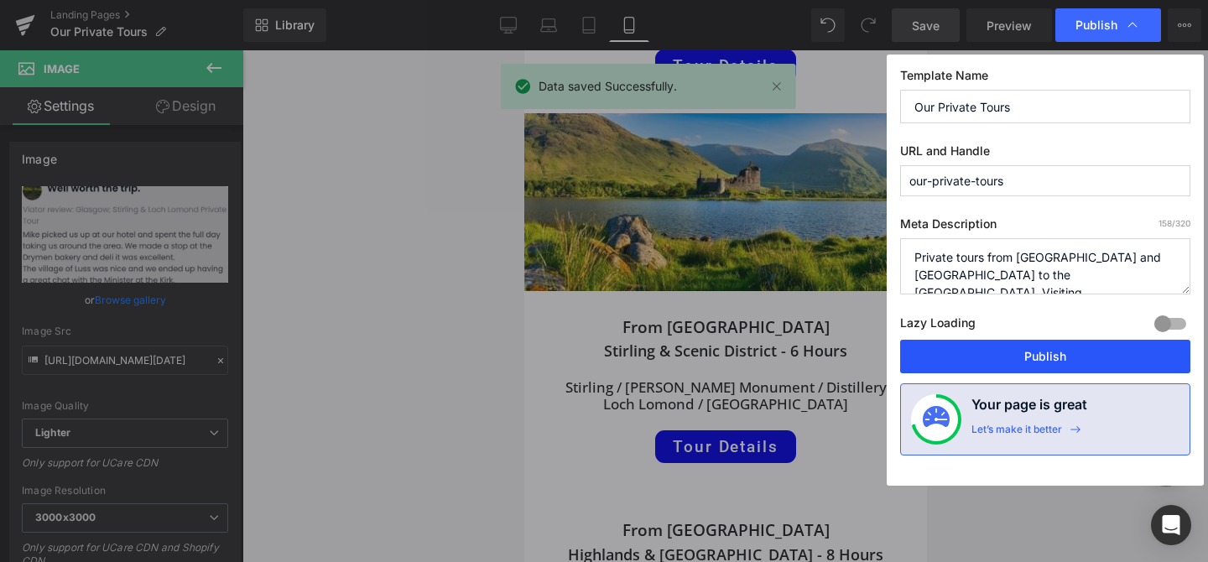
click at [991, 350] on button "Publish" at bounding box center [1045, 357] width 290 height 34
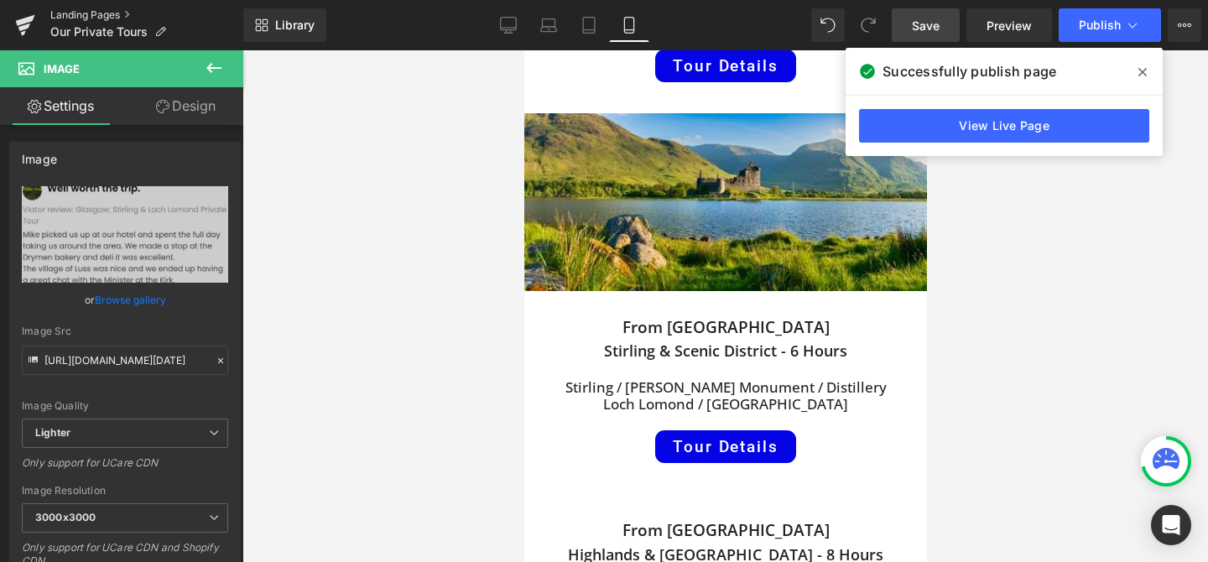
click at [110, 16] on link "Landing Pages" at bounding box center [146, 14] width 193 height 13
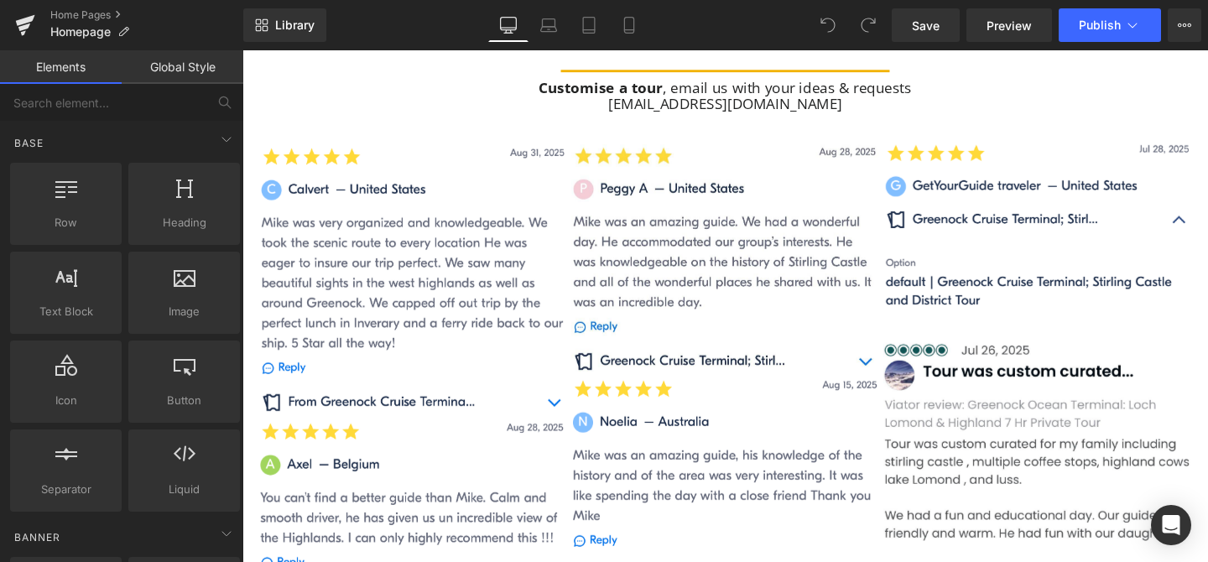
scroll to position [1395, 0]
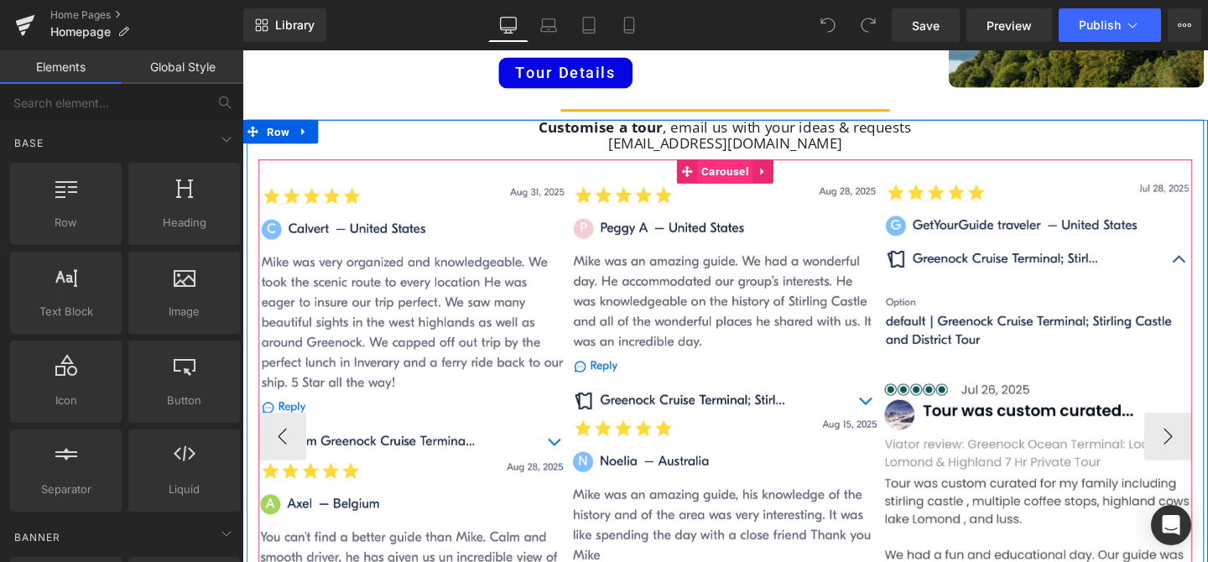
click at [745, 175] on span "Carousel" at bounding box center [749, 177] width 58 height 25
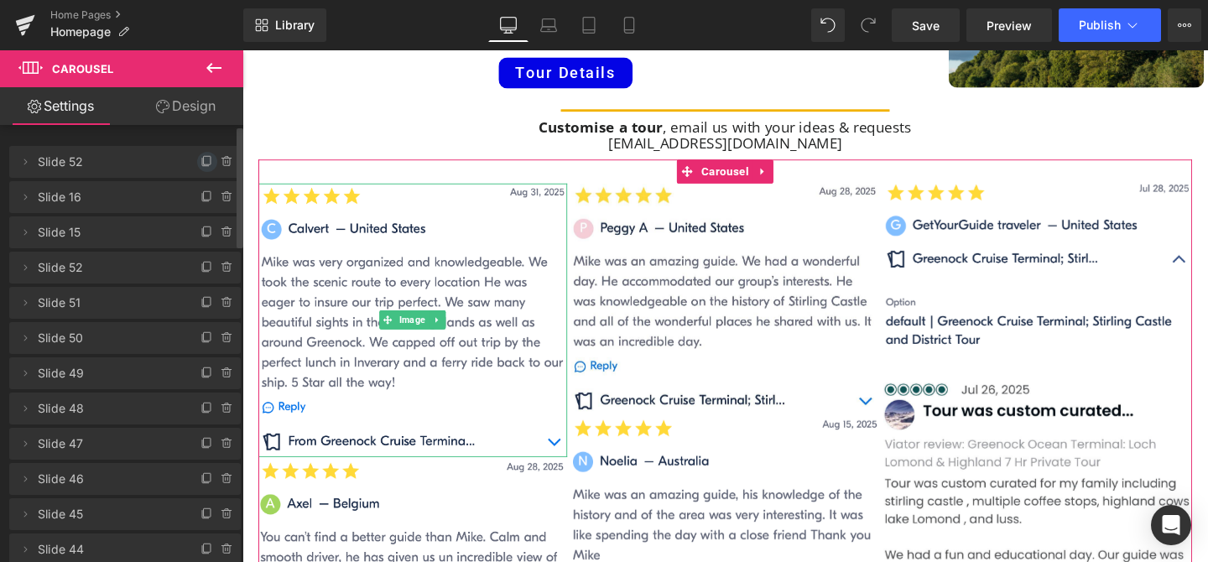
click at [200, 162] on icon at bounding box center [206, 161] width 13 height 13
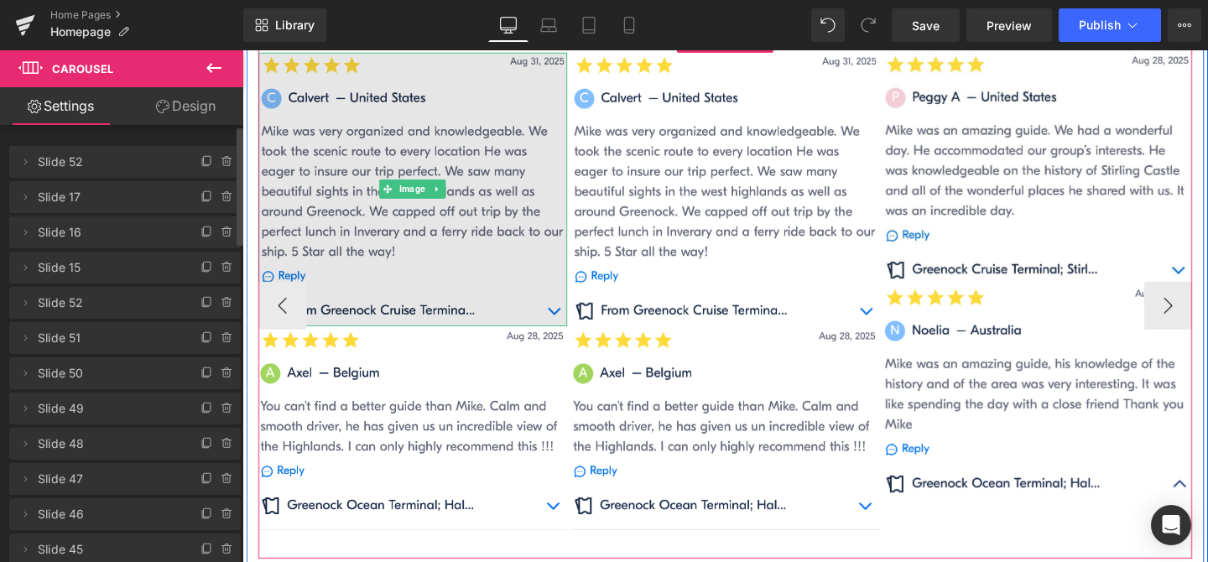
scroll to position [1534, 0]
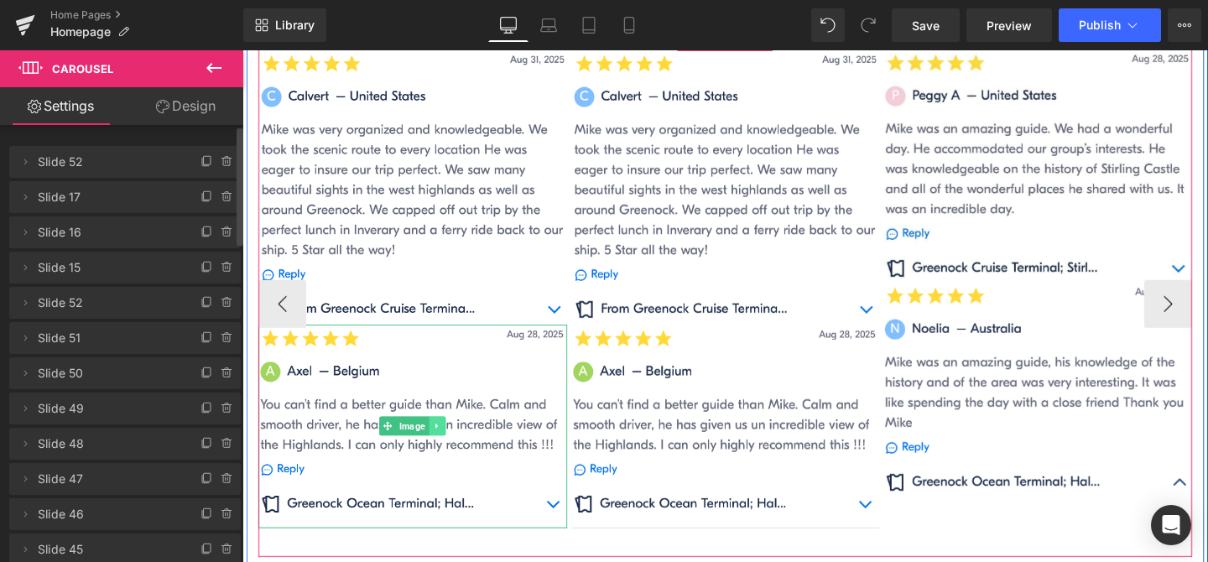
click at [451, 448] on icon at bounding box center [447, 445] width 9 height 10
click at [459, 446] on icon at bounding box center [455, 445] width 9 height 9
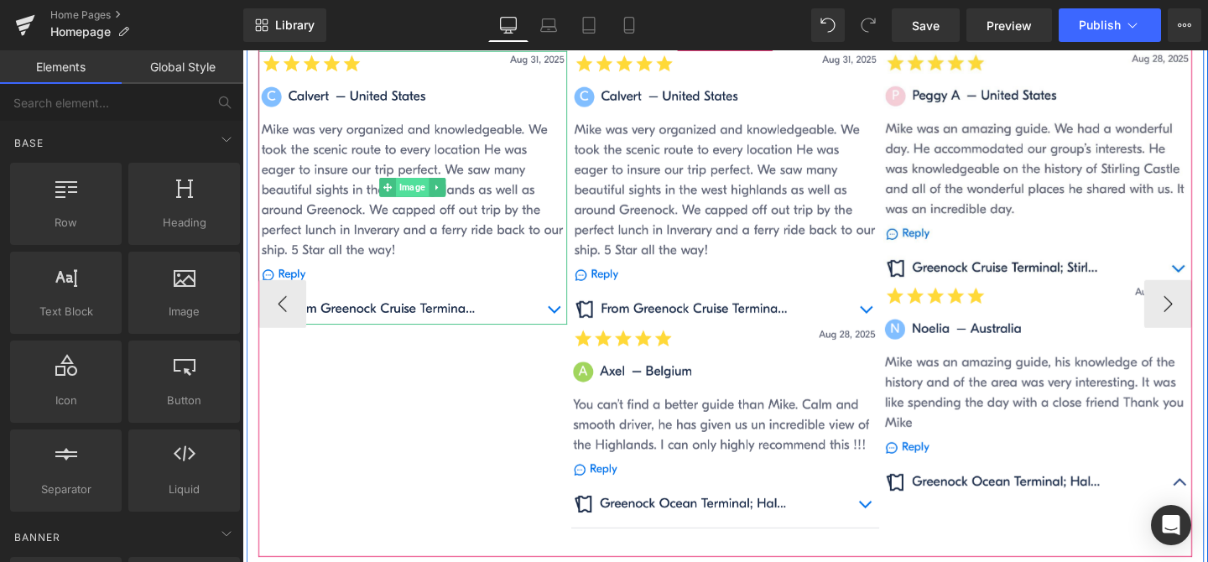
click at [421, 197] on span "Image" at bounding box center [421, 195] width 34 height 20
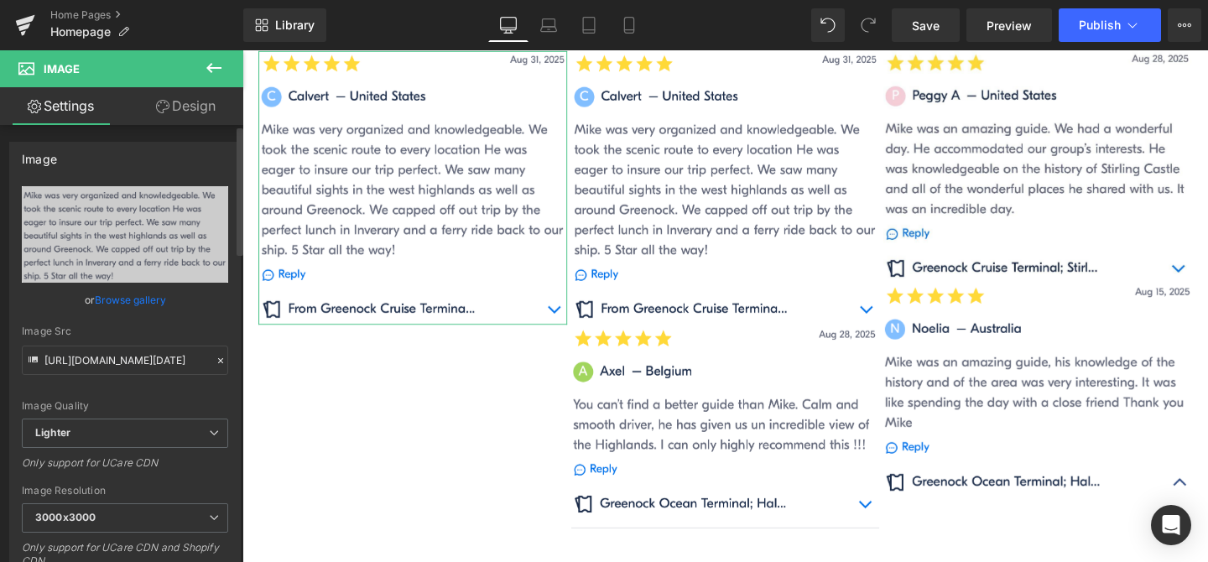
click at [151, 303] on link "Browse gallery" at bounding box center [130, 299] width 71 height 29
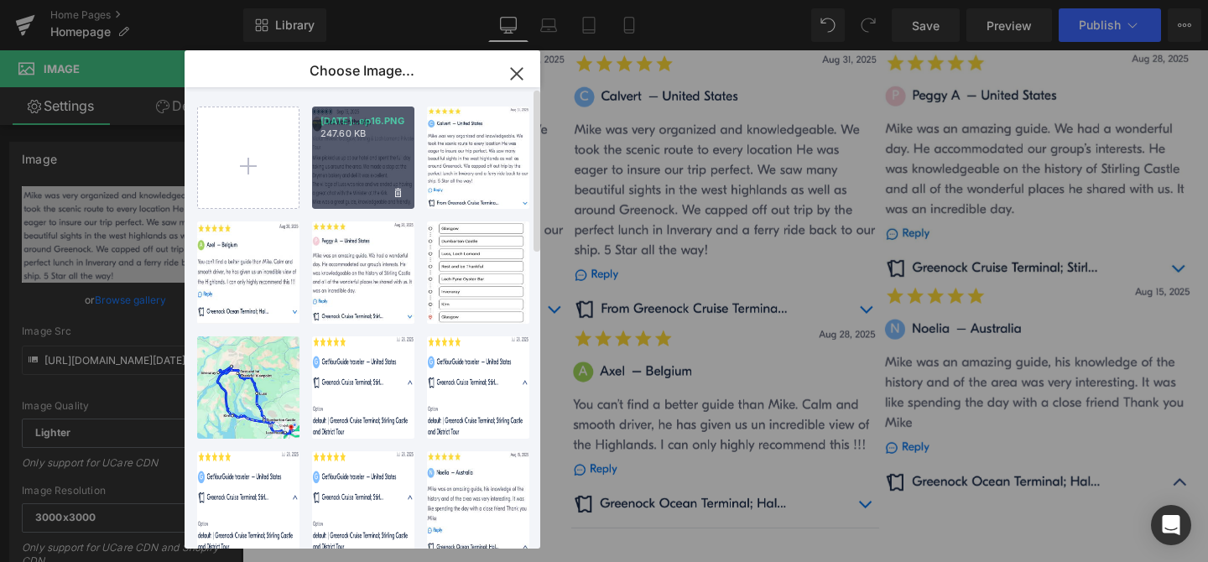
click at [339, 162] on div "[DATE]..ep16.PNG 247.60 KB" at bounding box center [363, 158] width 102 height 102
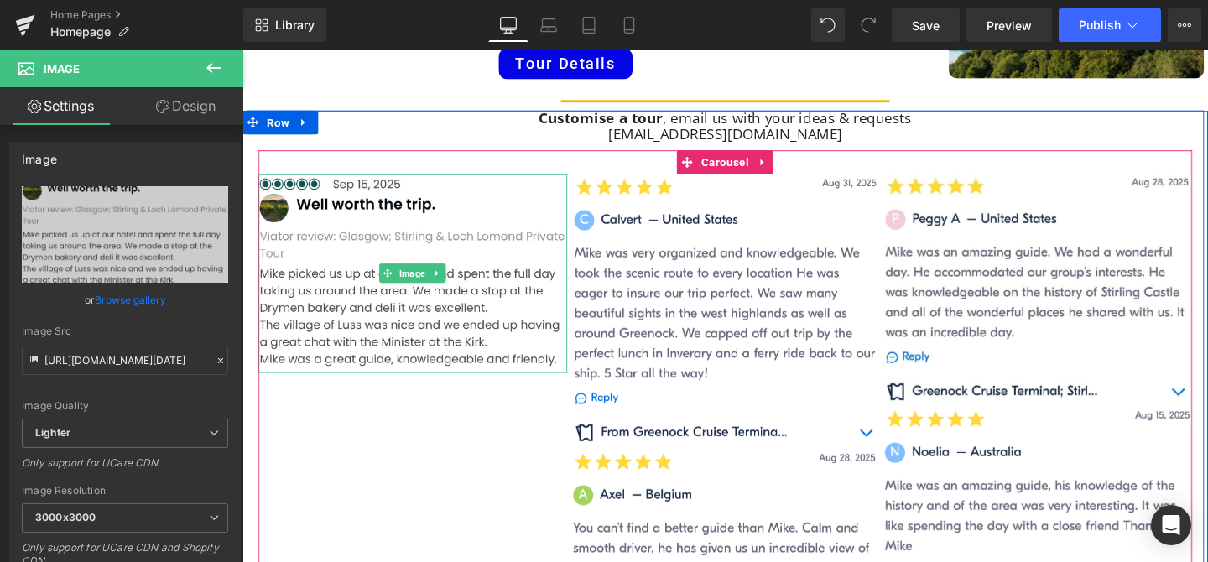
scroll to position [1401, 0]
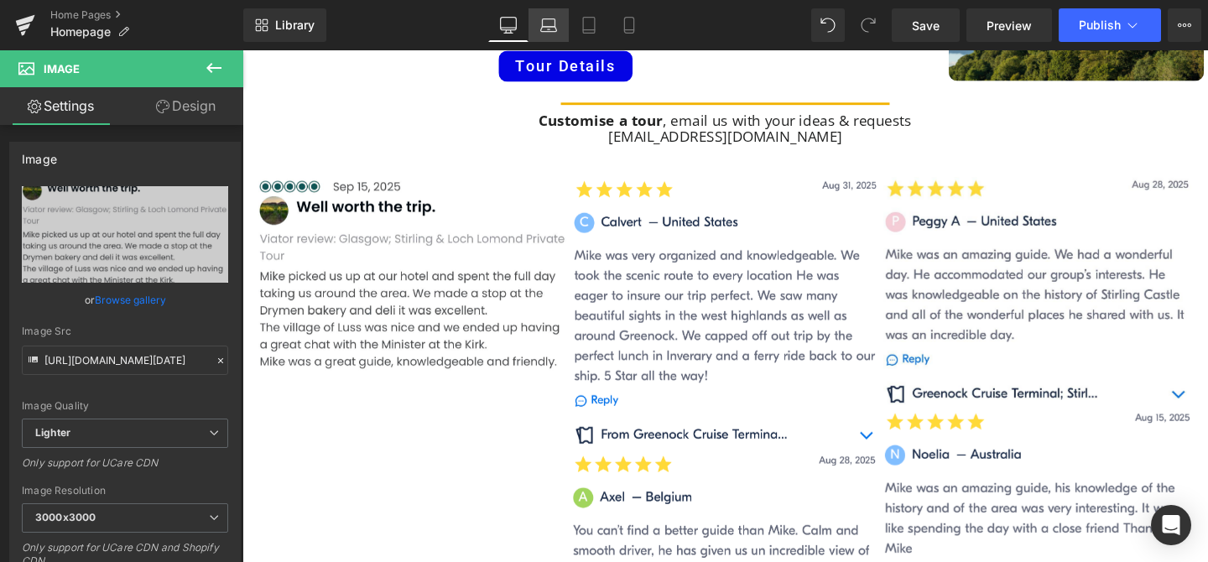
click at [547, 15] on link "Laptop" at bounding box center [548, 25] width 40 height 34
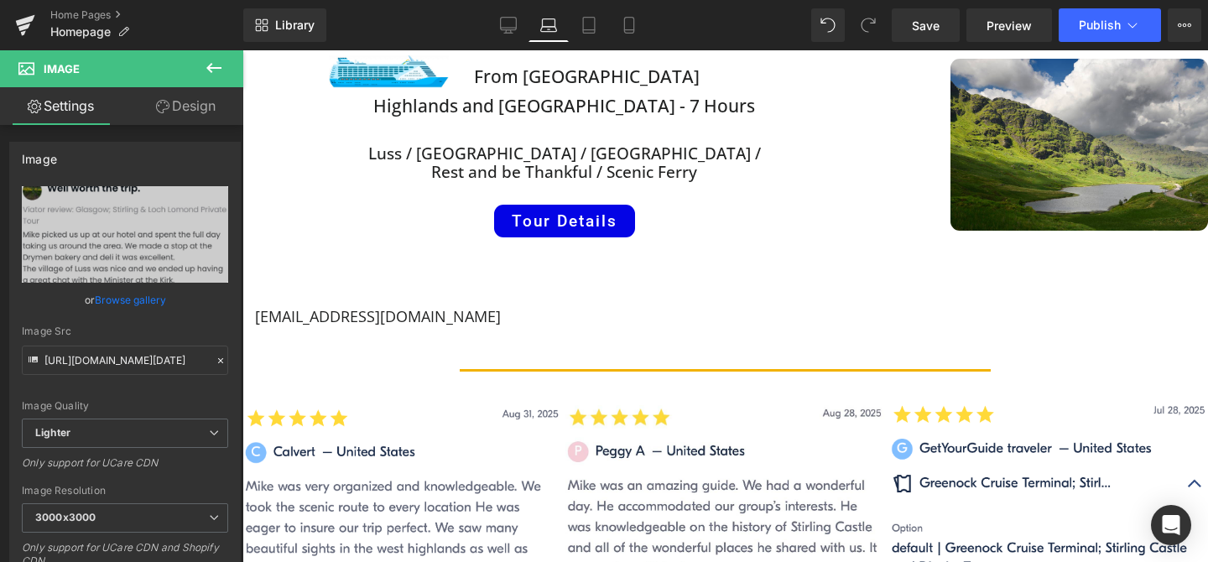
scroll to position [1176, 0]
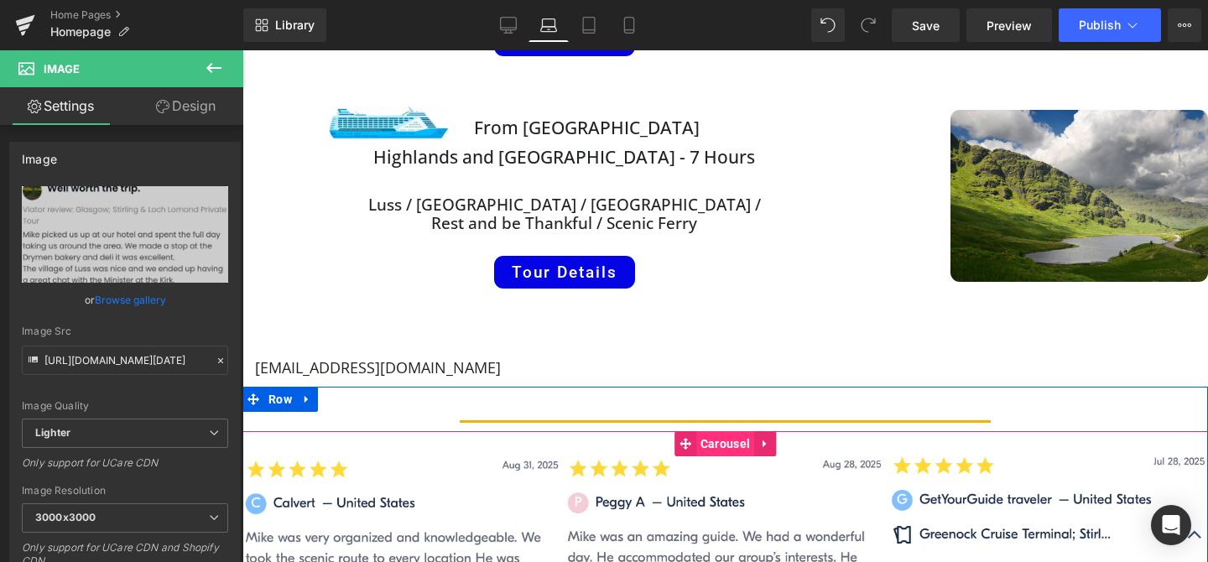
click at [733, 446] on span "Carousel" at bounding box center [725, 443] width 58 height 25
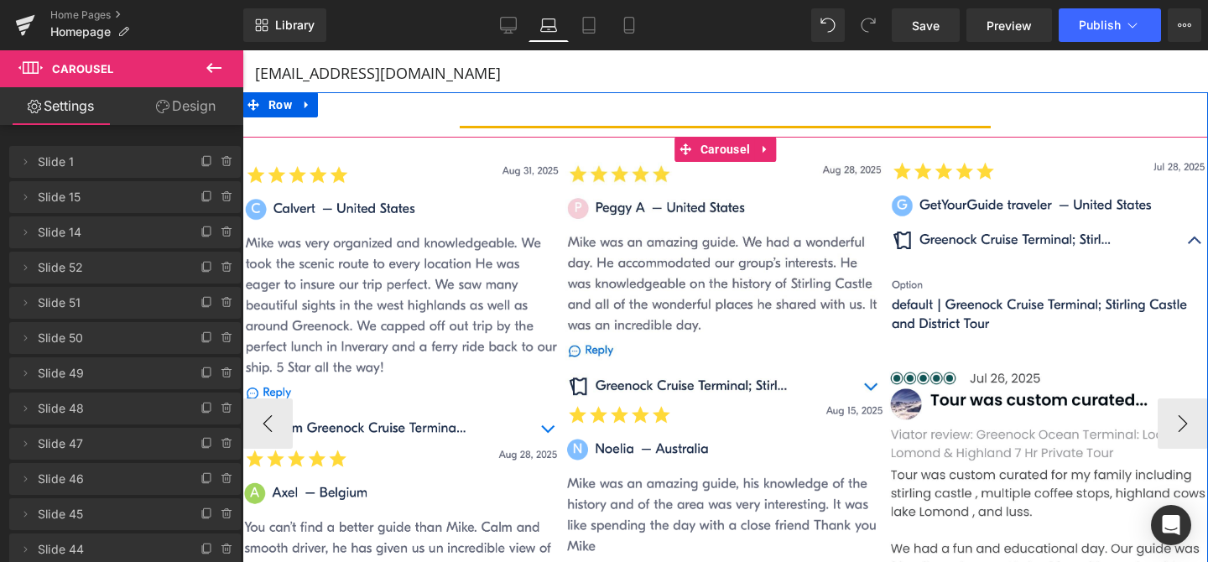
scroll to position [1473, 0]
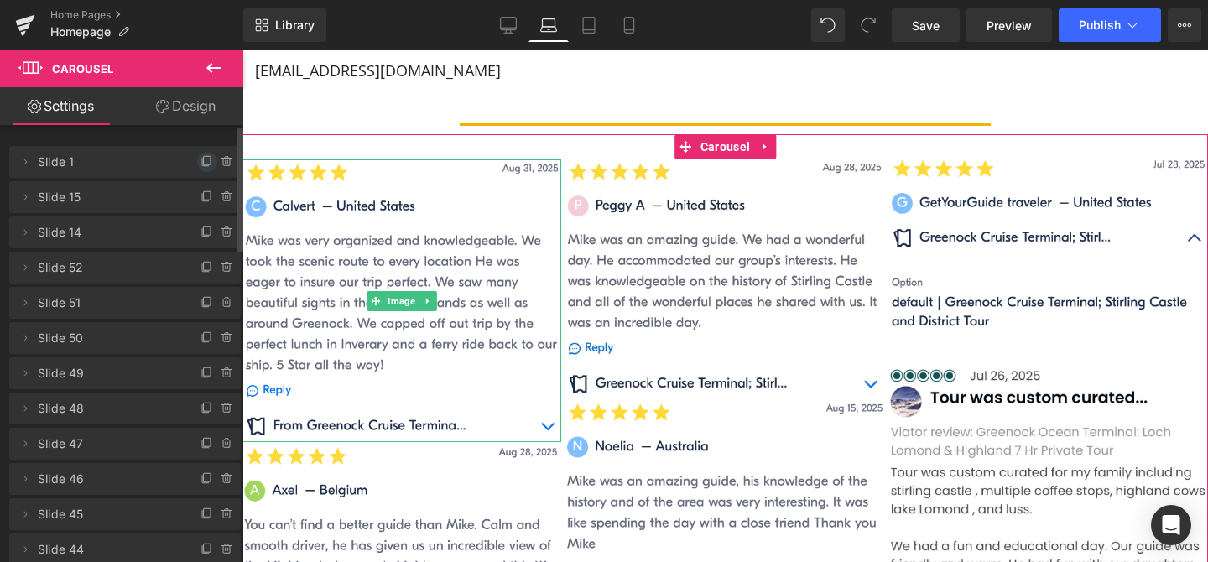
click at [202, 160] on icon at bounding box center [205, 163] width 7 height 8
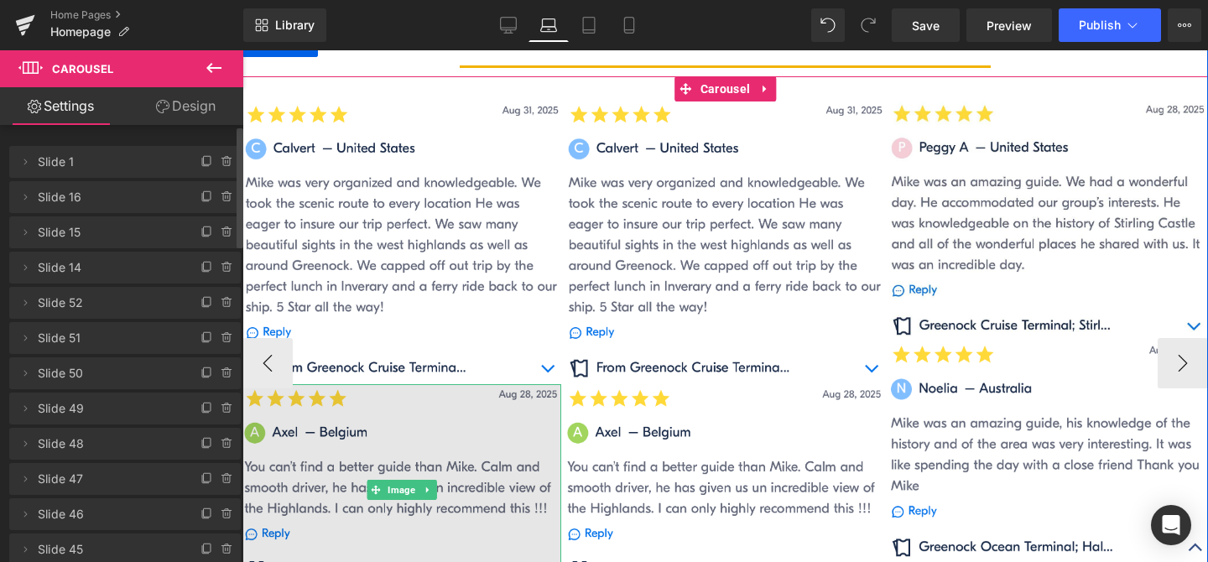
scroll to position [1532, 0]
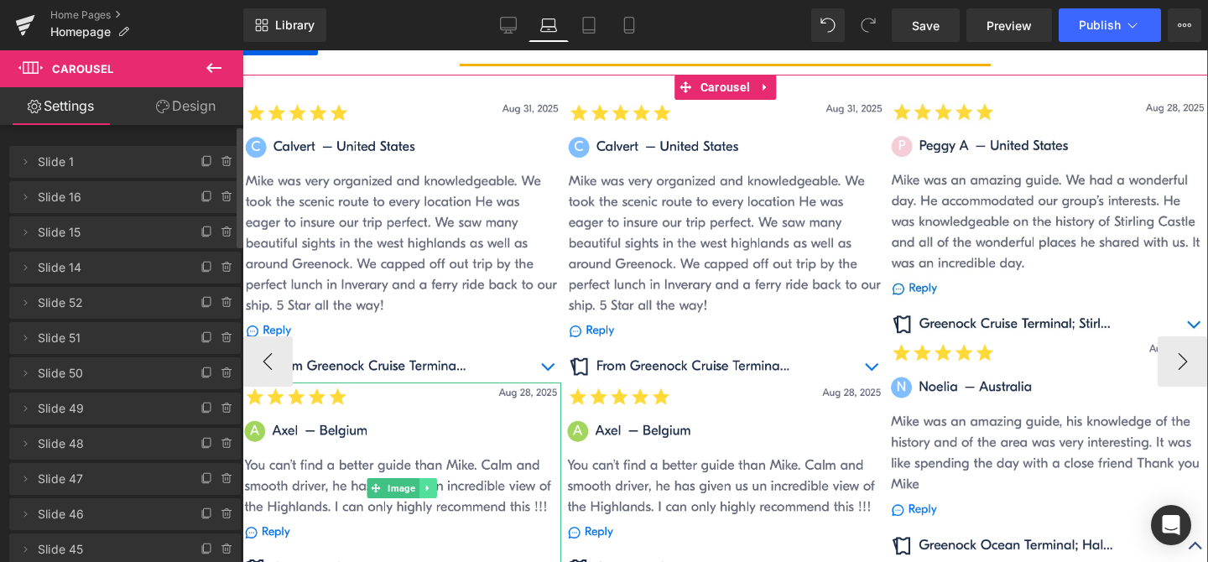
click at [429, 489] on icon at bounding box center [428, 488] width 9 height 10
click at [434, 489] on icon at bounding box center [436, 488] width 9 height 10
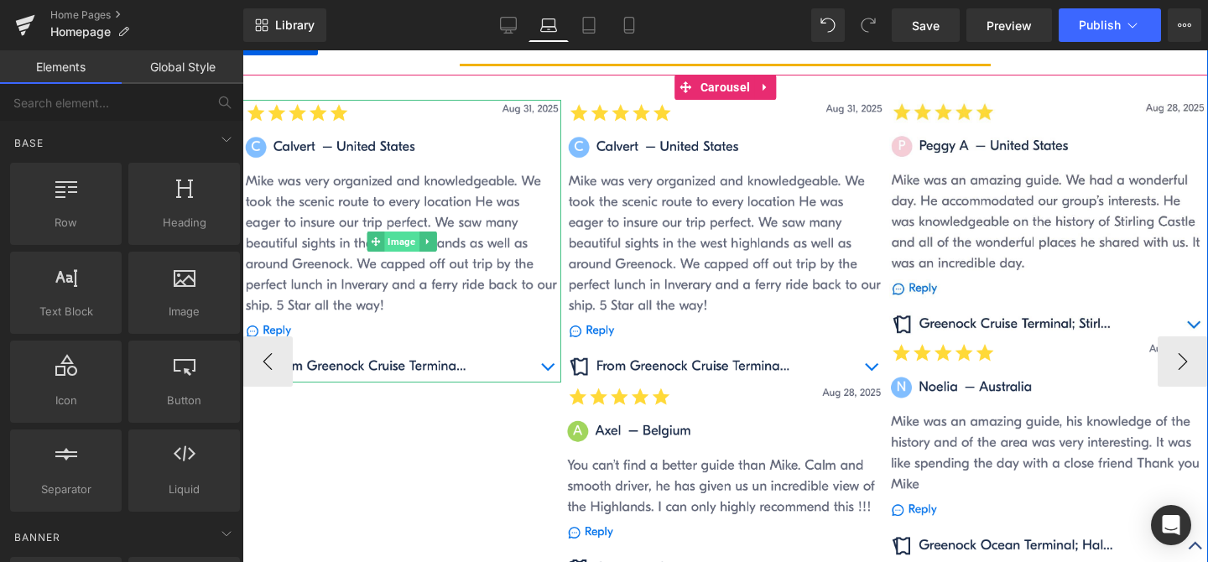
click at [402, 237] on span "Image" at bounding box center [402, 241] width 34 height 20
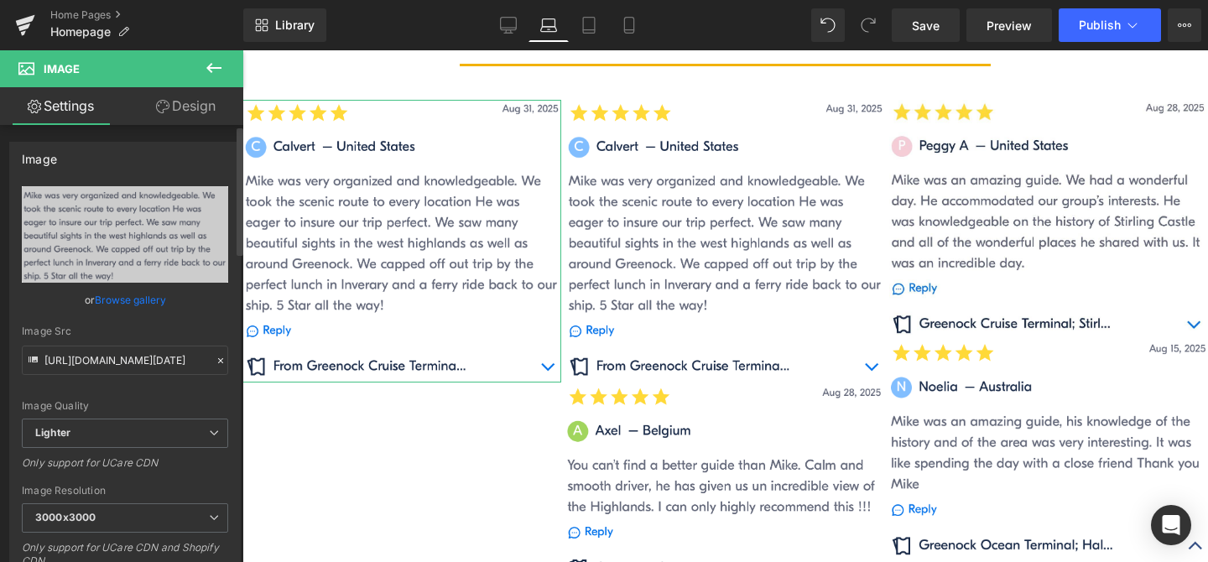
click at [143, 303] on link "Browse gallery" at bounding box center [130, 299] width 71 height 29
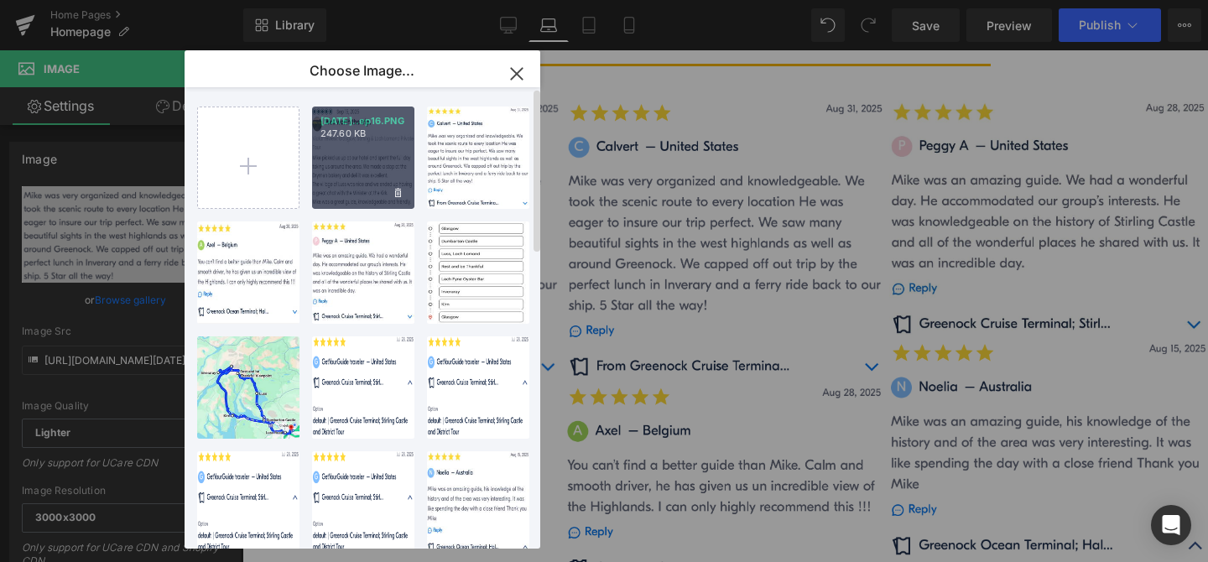
click at [337, 143] on div "[DATE]..ep16.PNG 247.60 KB" at bounding box center [363, 158] width 102 height 102
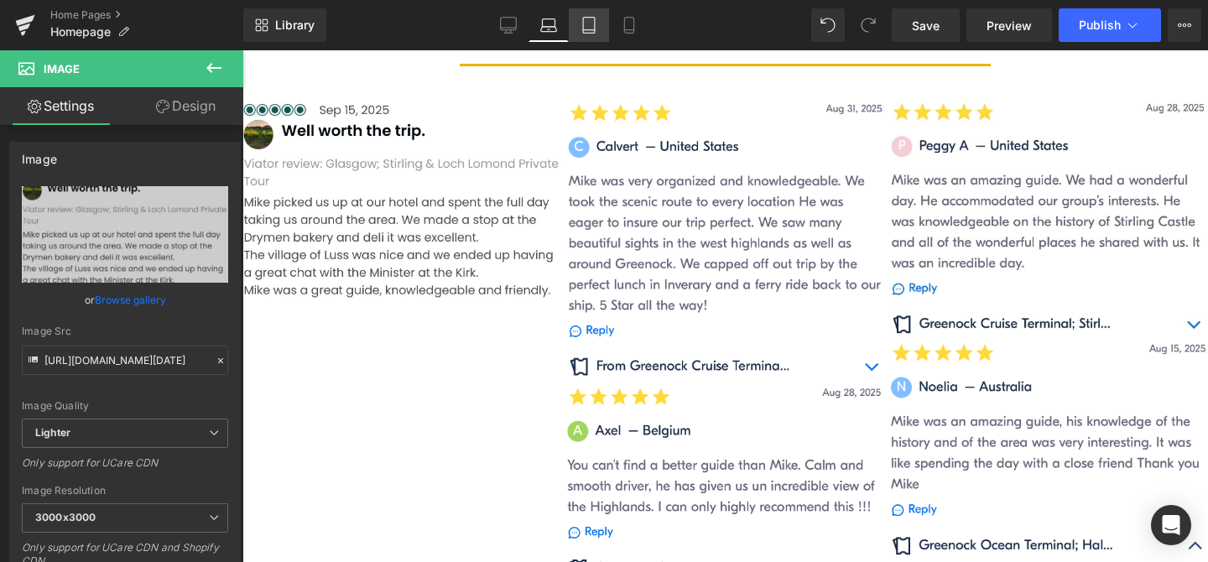
click at [592, 25] on icon at bounding box center [588, 25] width 17 height 17
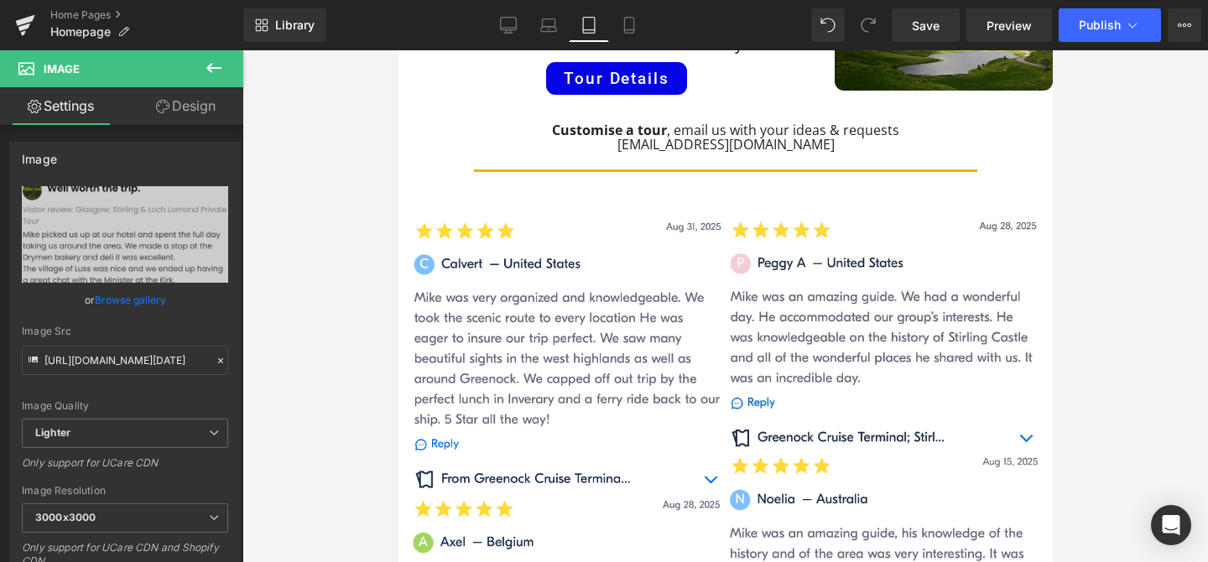
scroll to position [1225, 0]
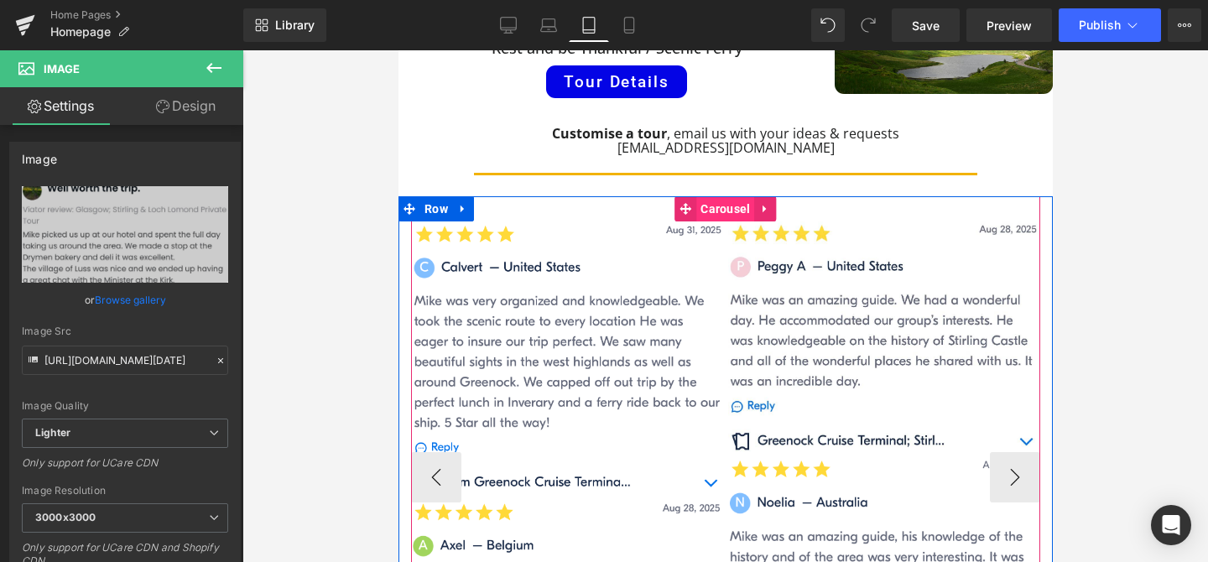
click at [722, 196] on span "Carousel" at bounding box center [724, 208] width 58 height 25
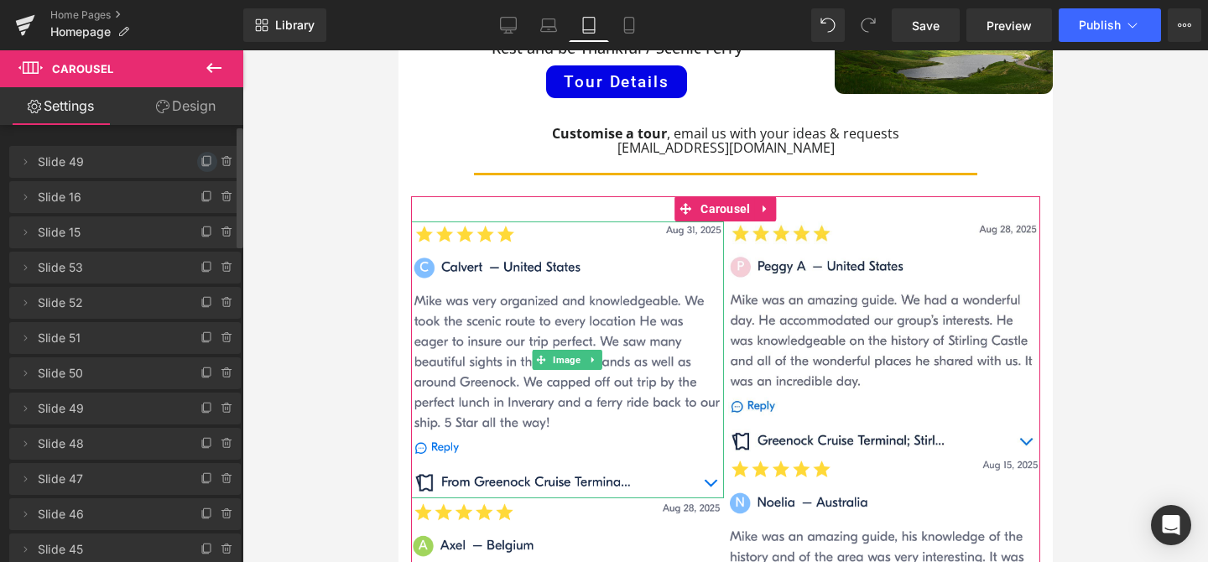
click at [200, 163] on icon at bounding box center [206, 161] width 13 height 13
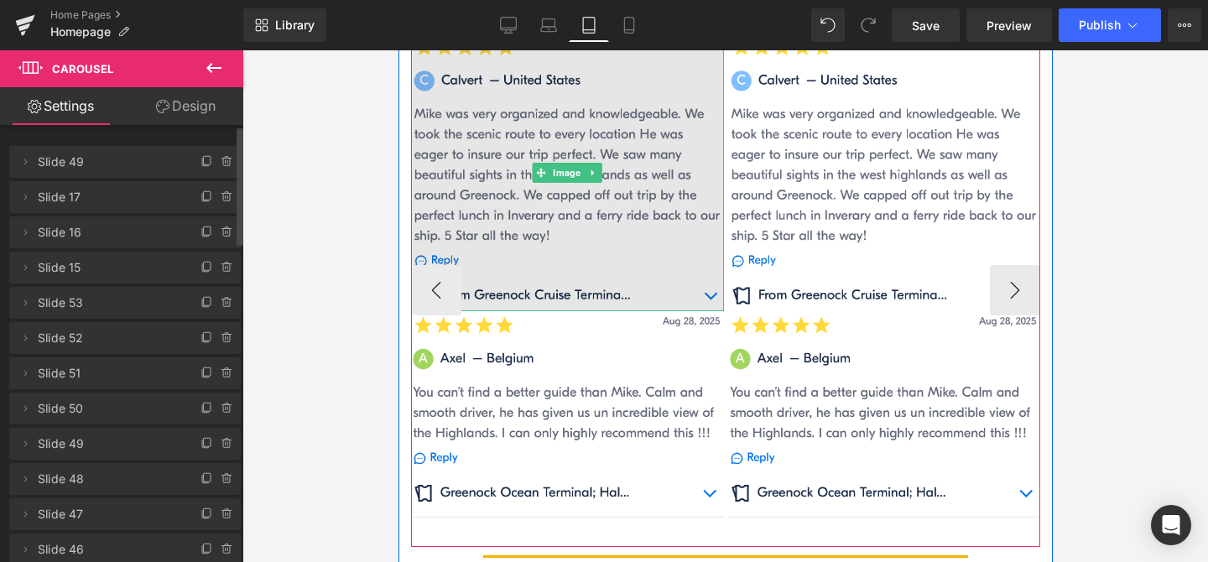
scroll to position [1417, 0]
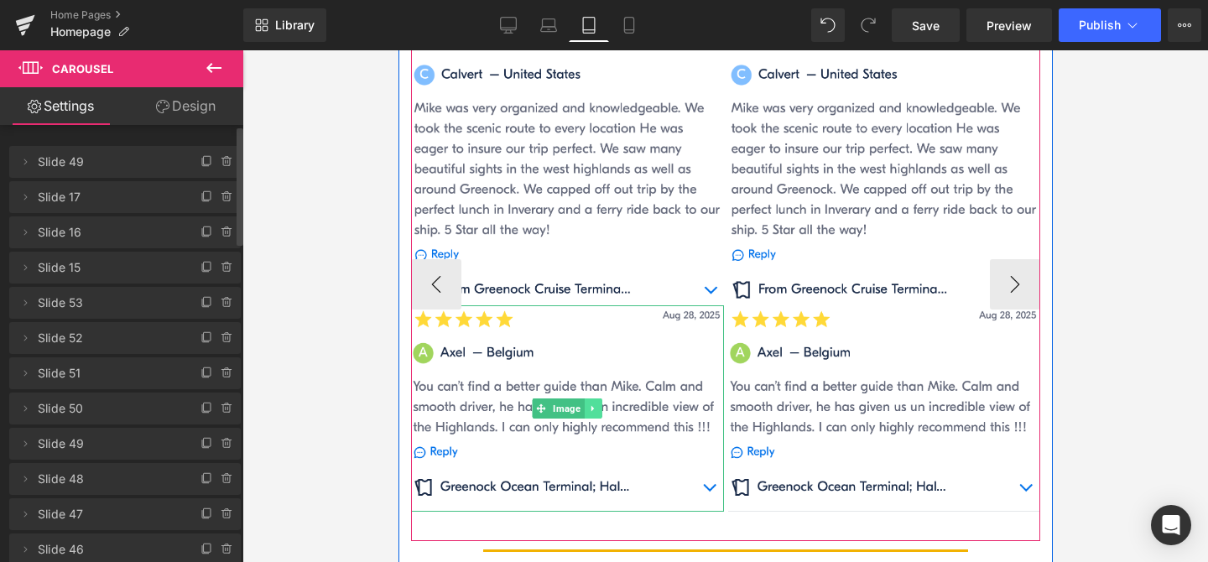
click at [601, 398] on link at bounding box center [593, 408] width 18 height 20
click at [604, 403] on icon at bounding box center [600, 407] width 9 height 9
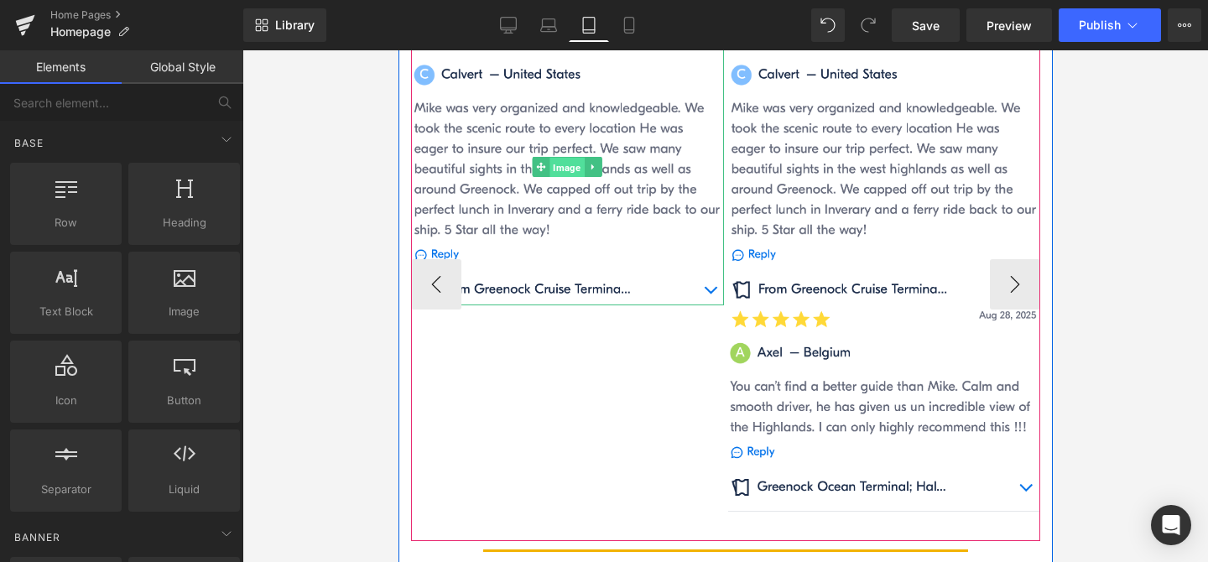
click at [564, 158] on span "Image" at bounding box center [566, 168] width 34 height 20
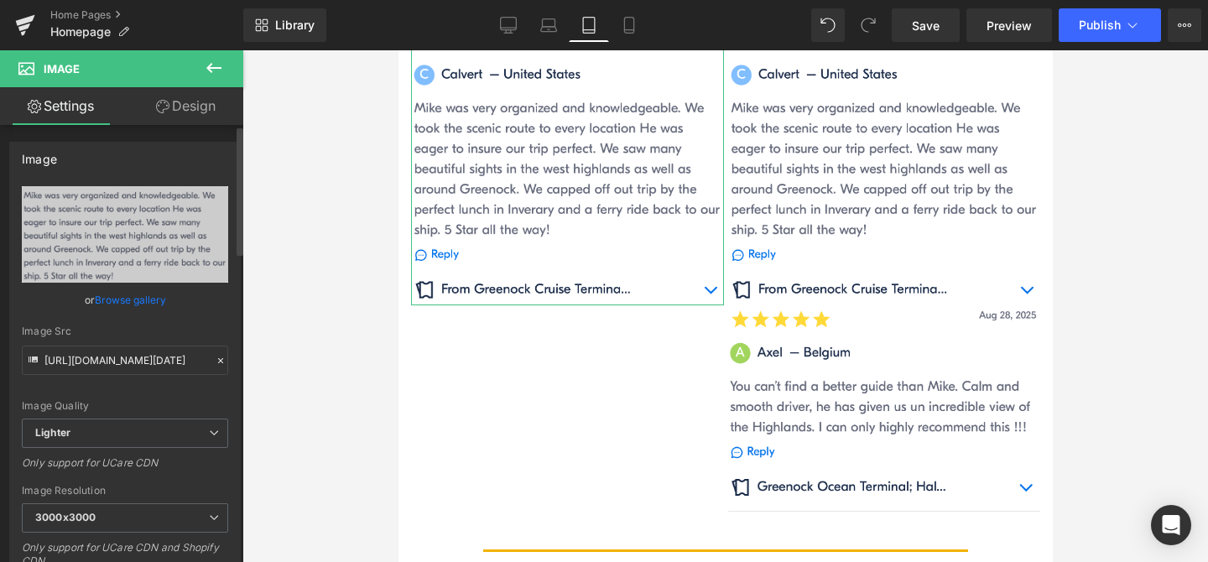
click at [116, 299] on link "Browse gallery" at bounding box center [130, 299] width 71 height 29
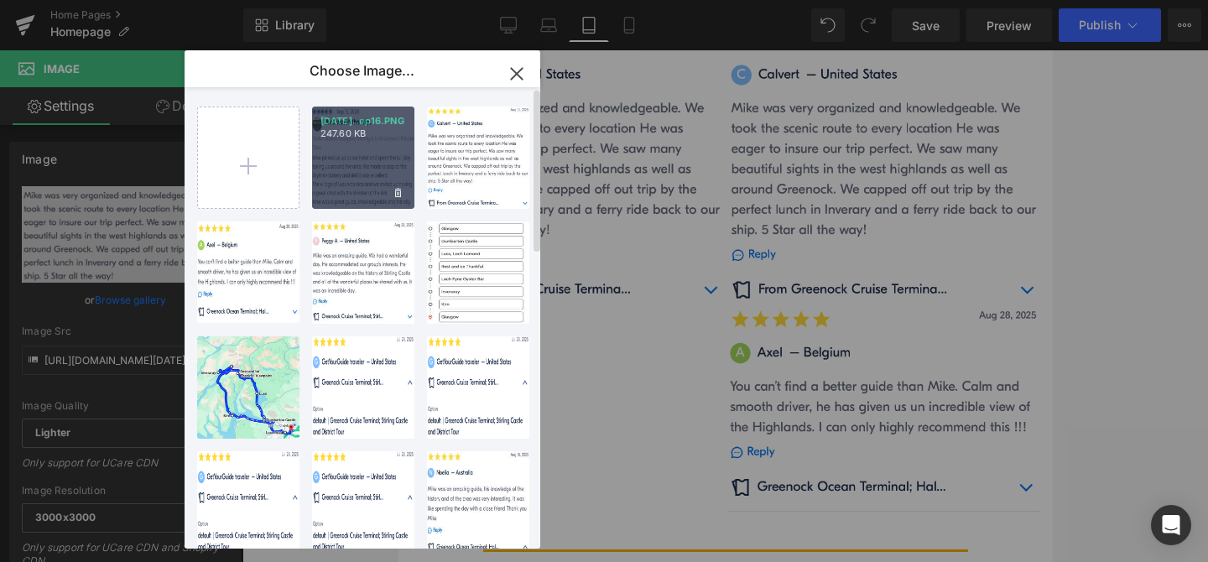
click at [351, 139] on p "247.60 KB" at bounding box center [363, 133] width 86 height 13
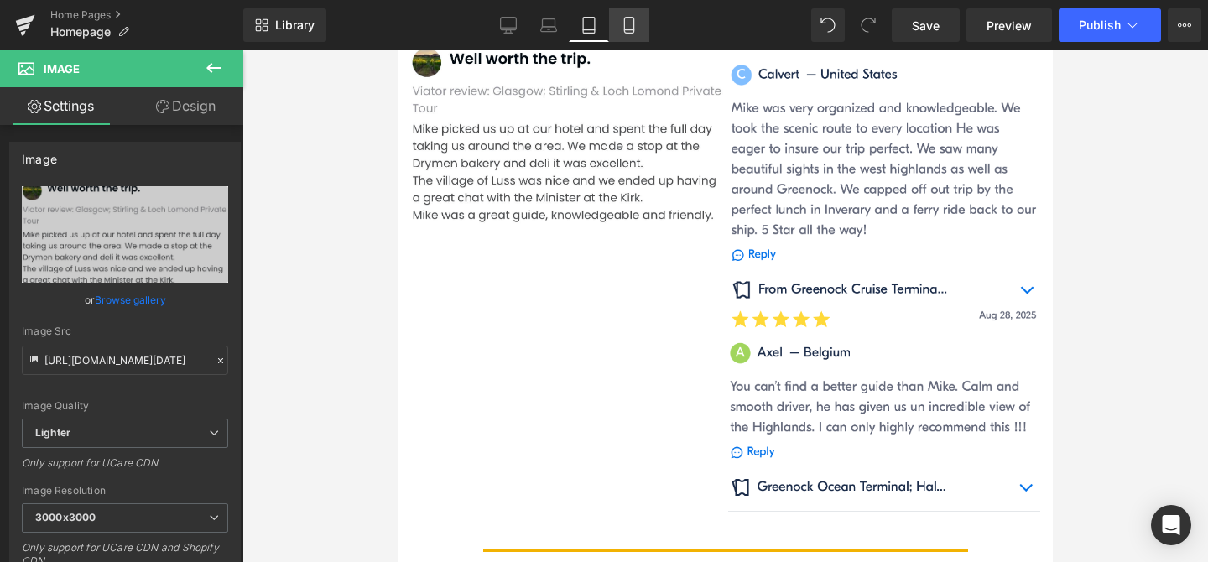
click at [629, 23] on icon at bounding box center [629, 25] width 17 height 17
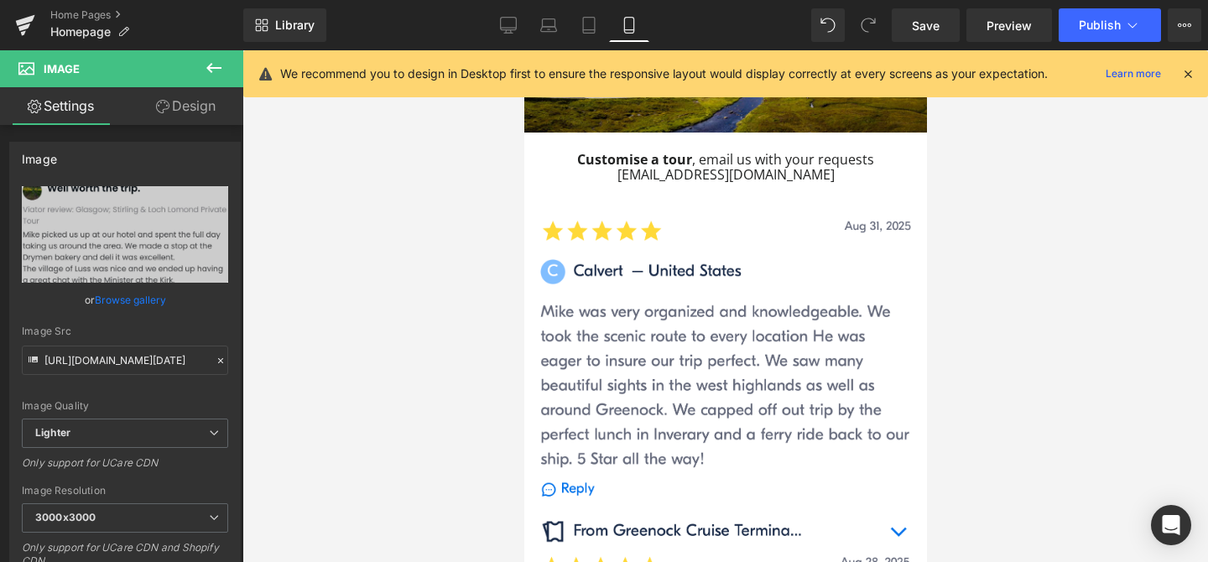
scroll to position [1630, 0]
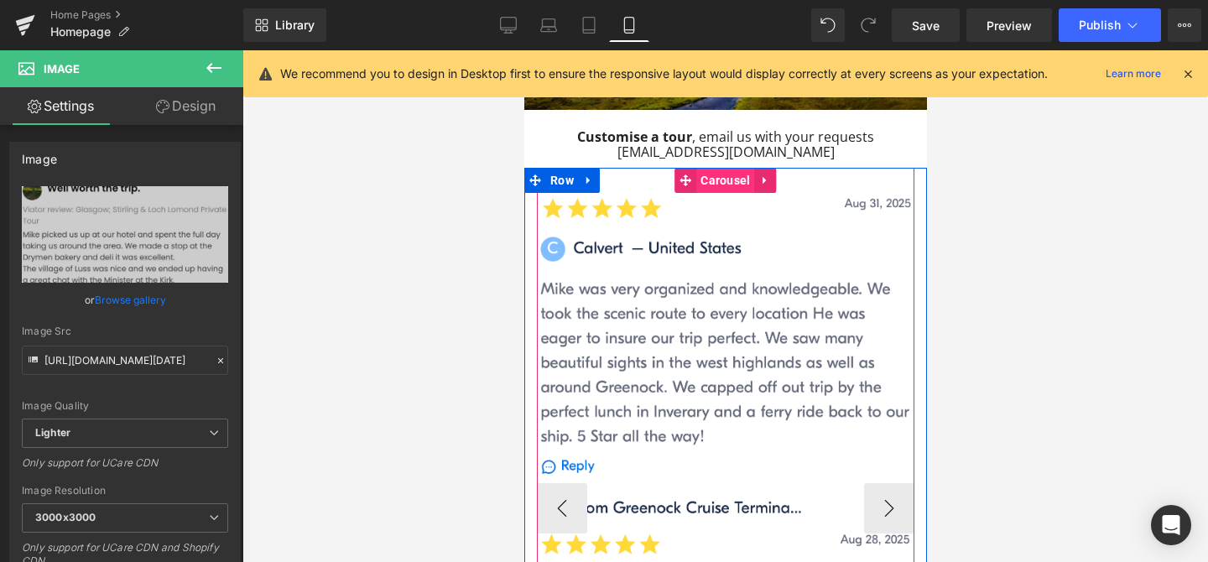
click at [727, 168] on span "Carousel" at bounding box center [724, 180] width 58 height 25
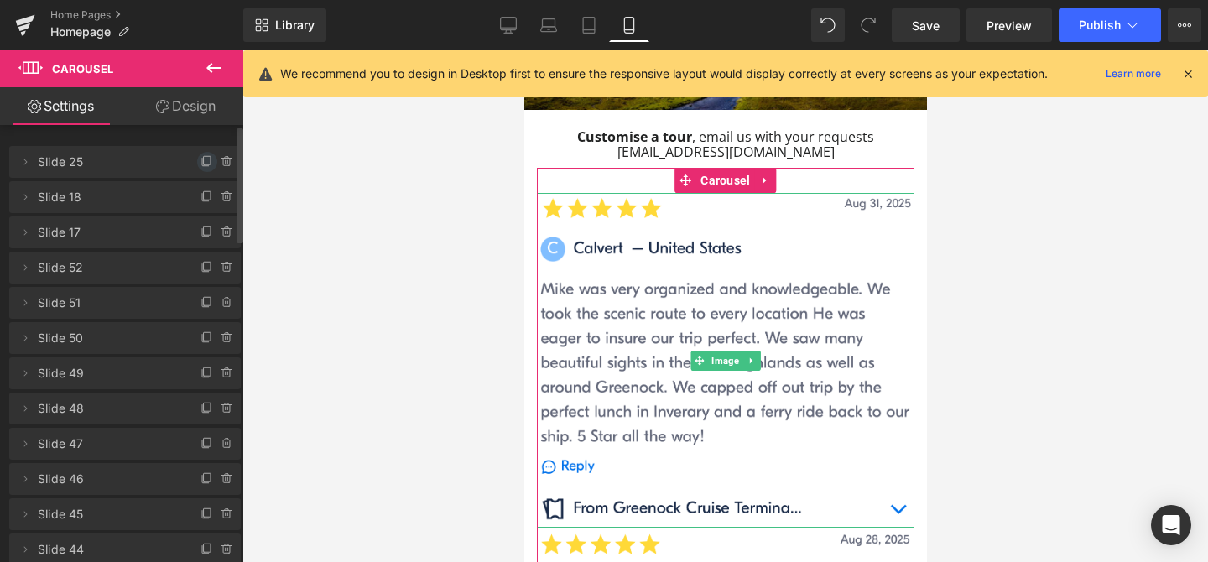
click at [200, 162] on icon at bounding box center [206, 161] width 13 height 13
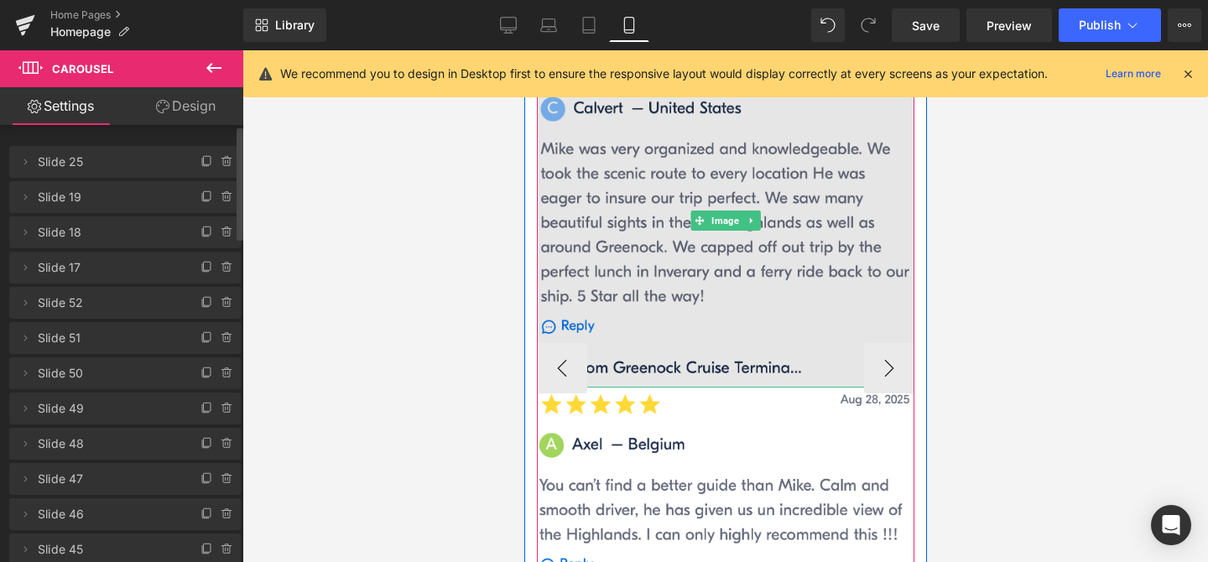
scroll to position [1772, 0]
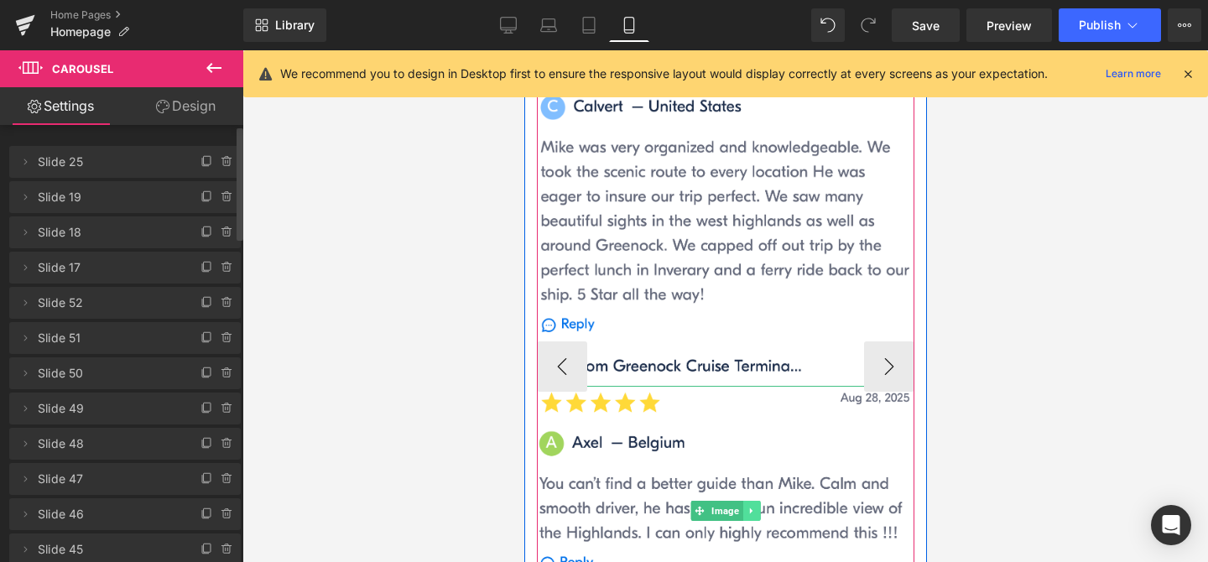
click at [756, 501] on link at bounding box center [751, 511] width 18 height 20
click at [764, 501] on link at bounding box center [760, 511] width 18 height 20
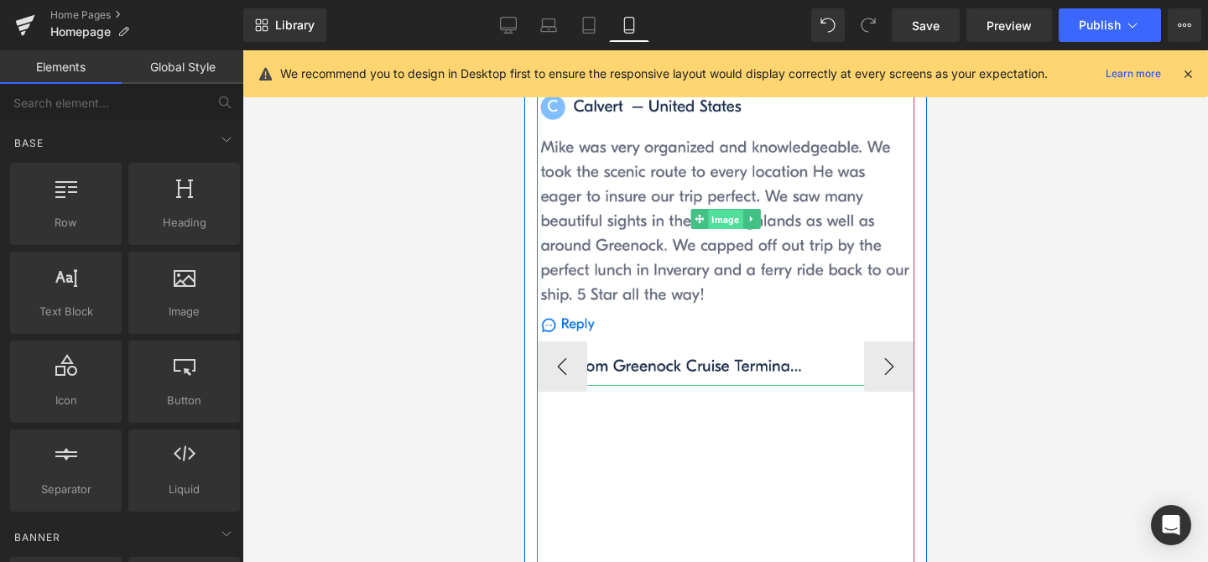
click at [723, 210] on span "Image" at bounding box center [724, 220] width 34 height 20
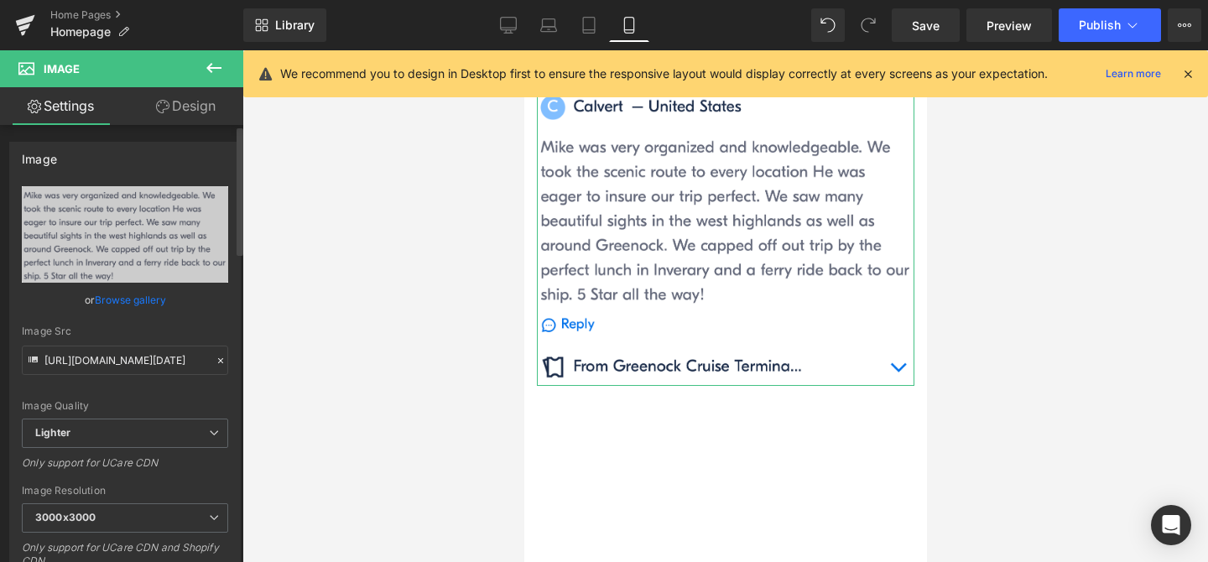
click at [106, 302] on link "Browse gallery" at bounding box center [130, 299] width 71 height 29
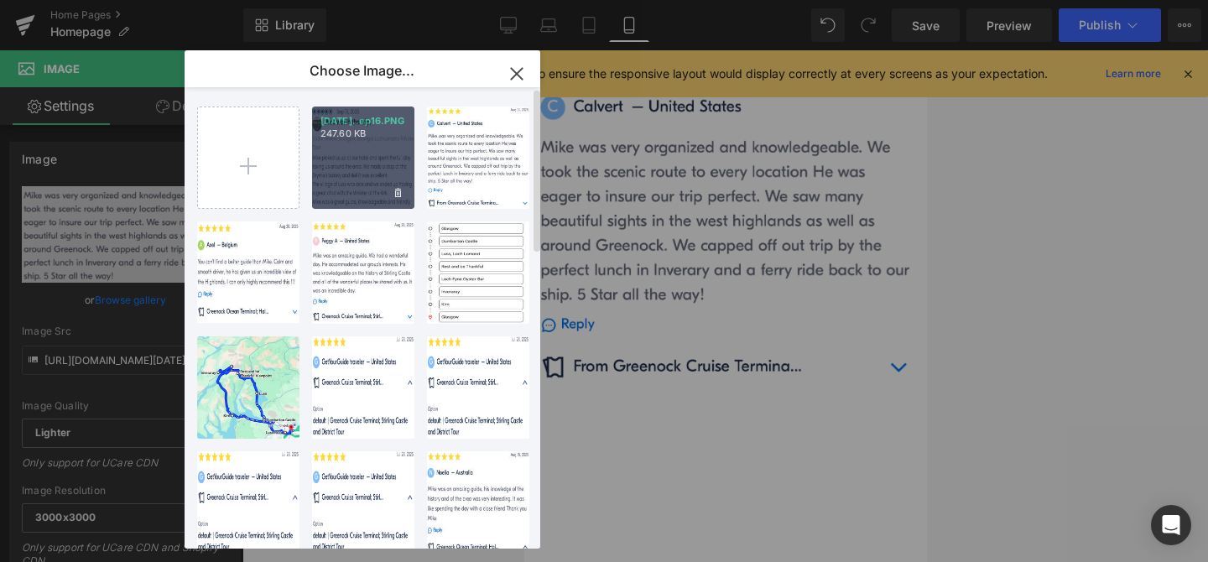
click at [356, 156] on div "[DATE]..ep16.PNG 247.60 KB" at bounding box center [363, 158] width 102 height 102
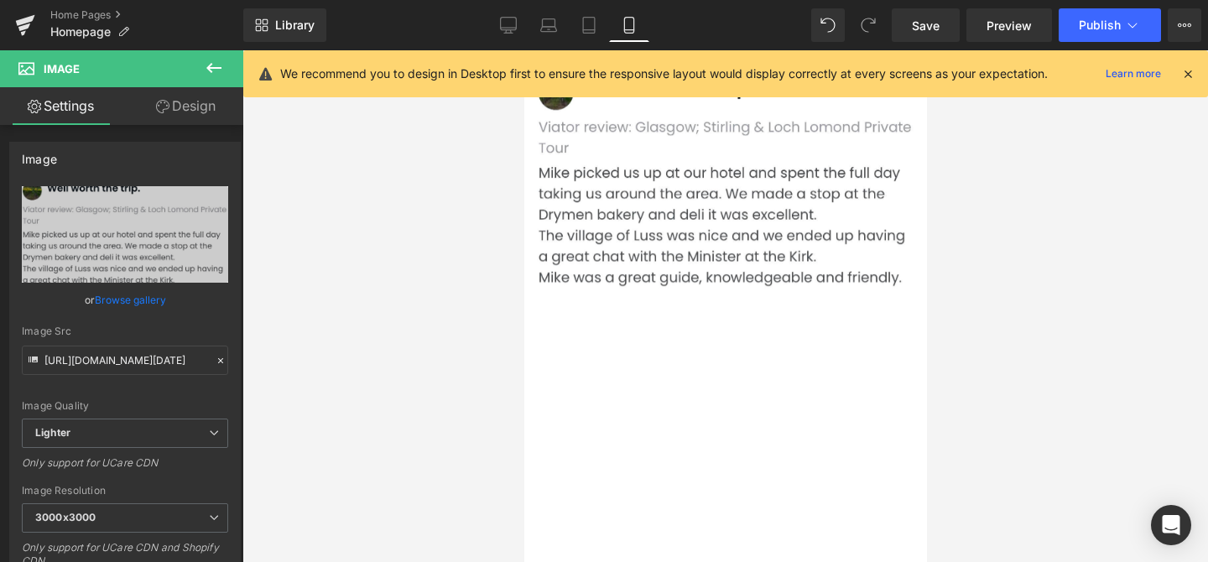
click at [1186, 70] on icon at bounding box center [1187, 73] width 15 height 15
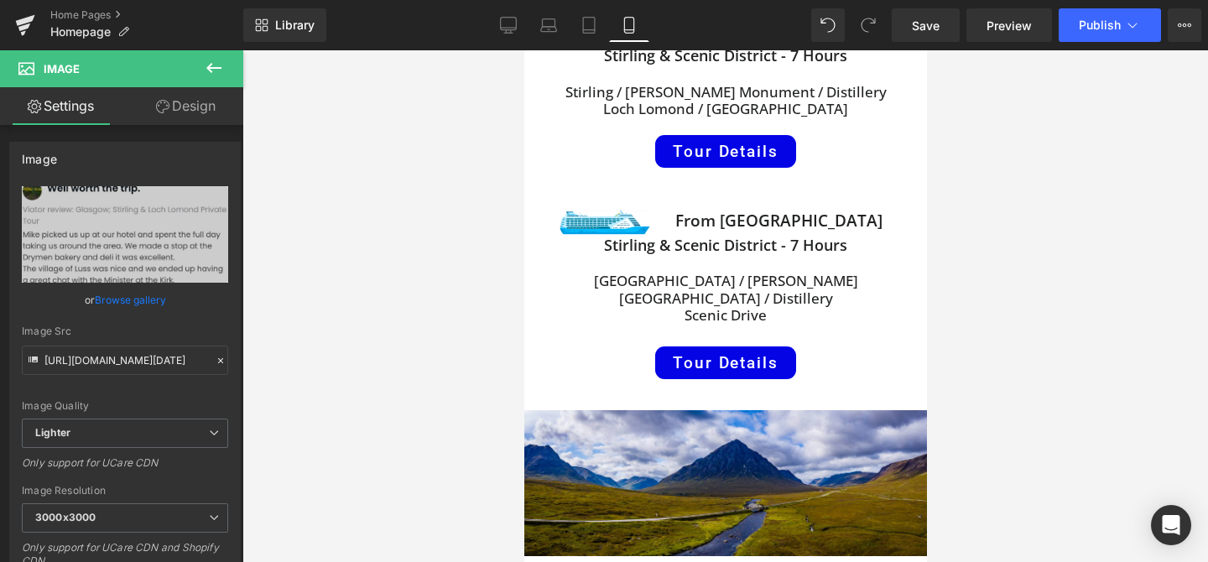
scroll to position [1621, 0]
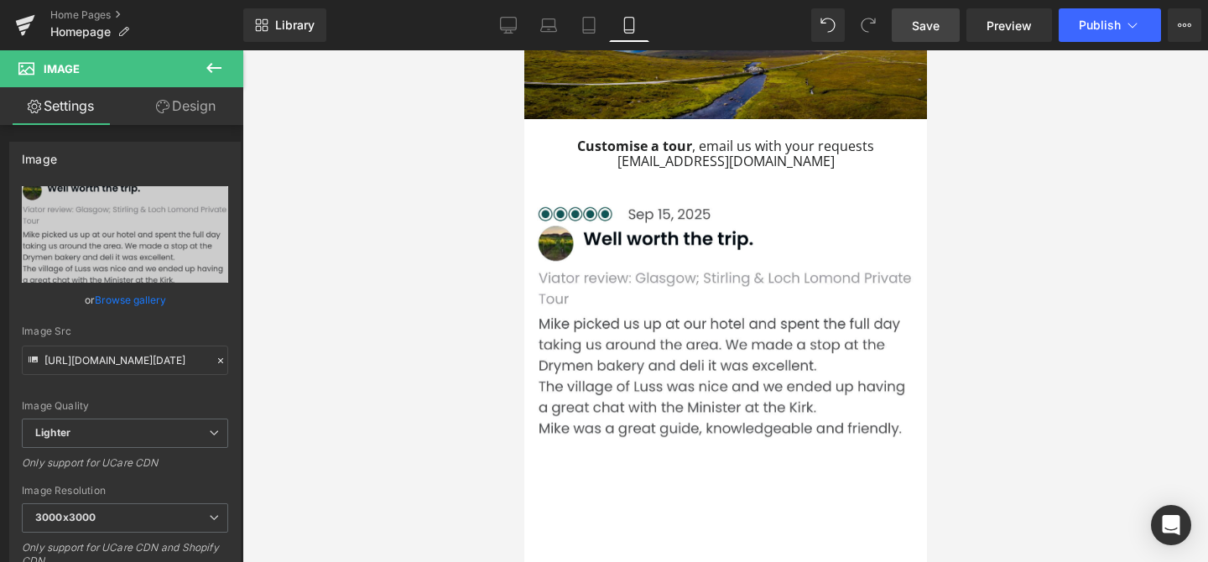
click at [928, 23] on span "Save" at bounding box center [926, 26] width 28 height 18
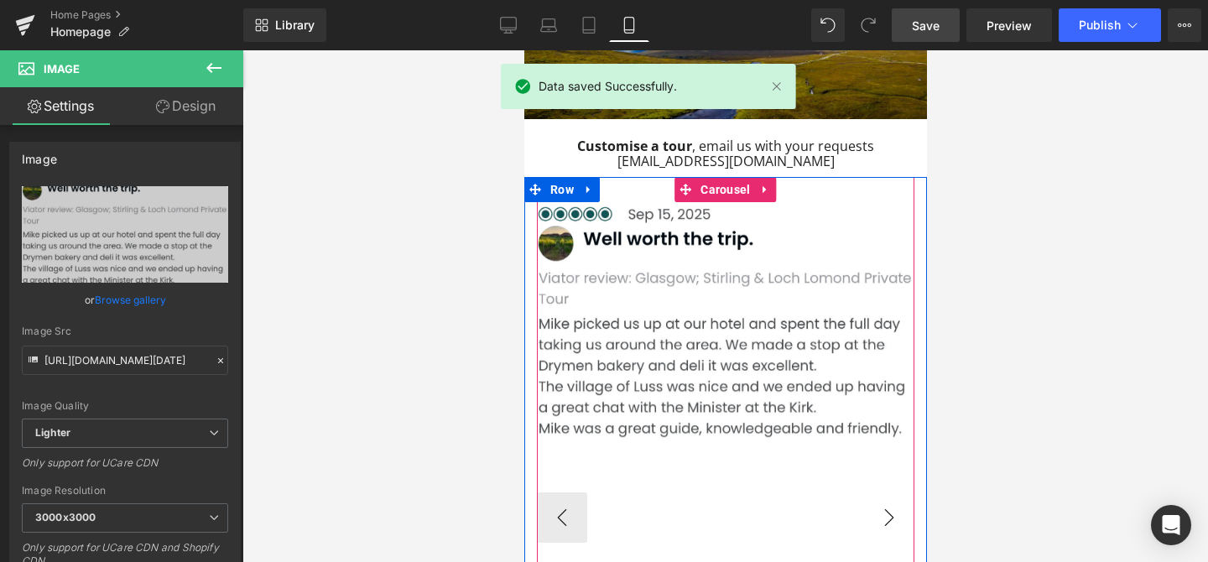
click at [891, 492] on button "›" at bounding box center [888, 517] width 50 height 50
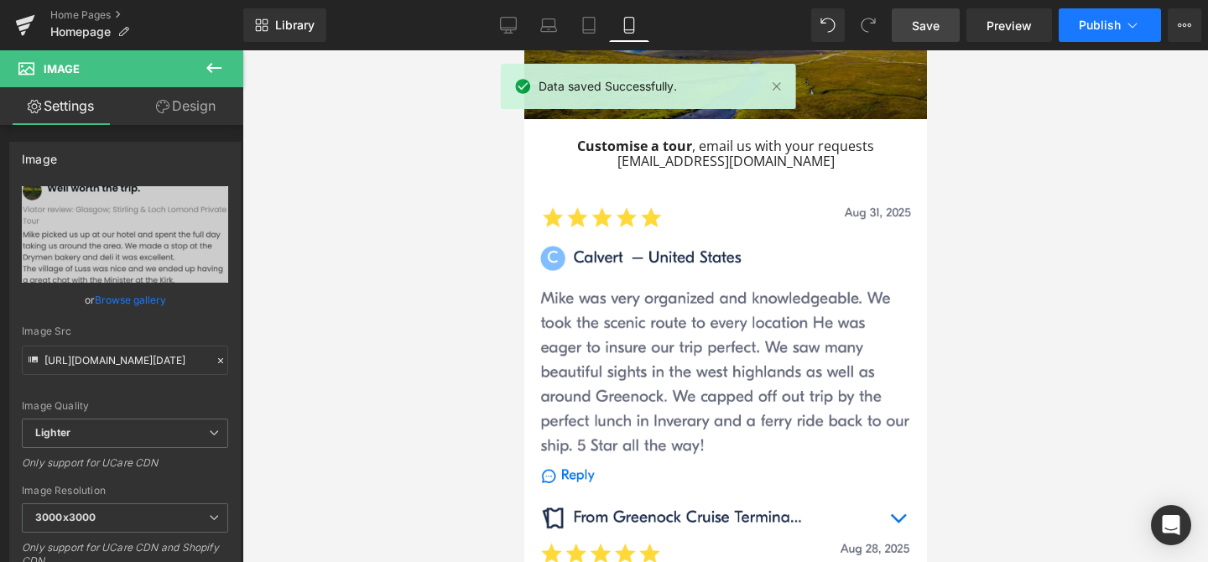
click at [1128, 36] on button "Publish" at bounding box center [1109, 25] width 102 height 34
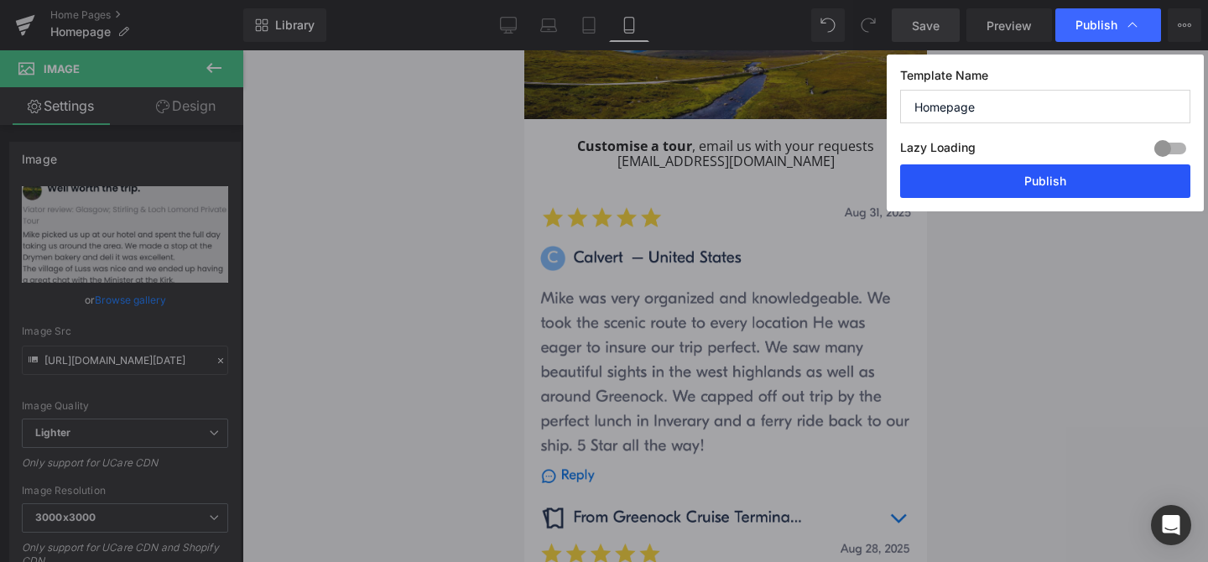
click at [1046, 177] on button "Publish" at bounding box center [1045, 181] width 290 height 34
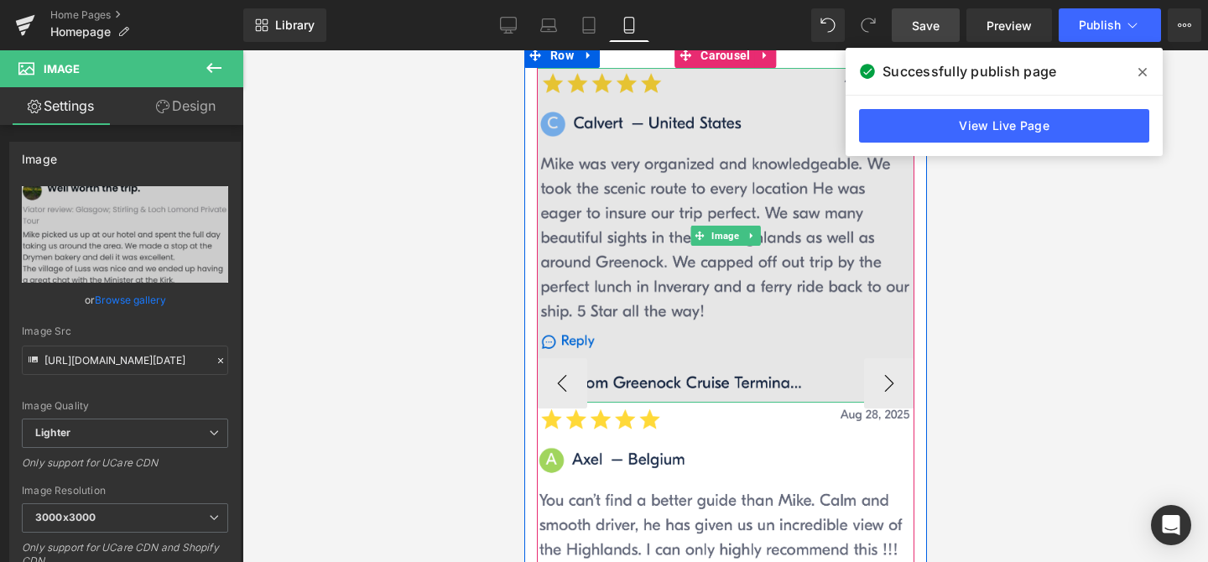
scroll to position [1757, 0]
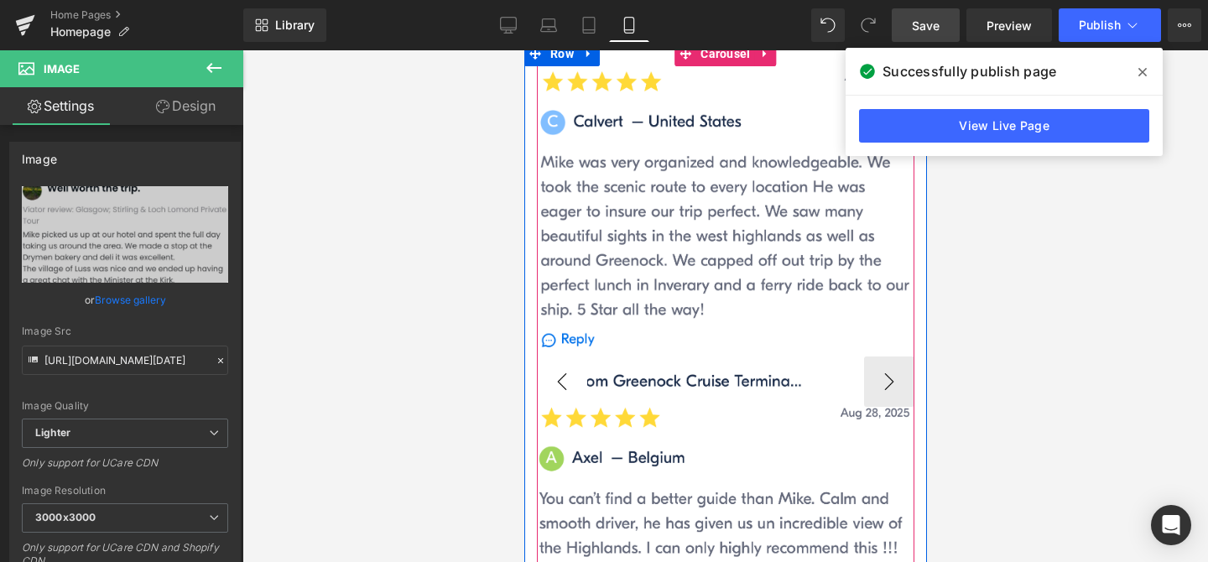
click at [571, 356] on button "‹" at bounding box center [561, 381] width 50 height 50
